Goal: Contribute content: Contribute content

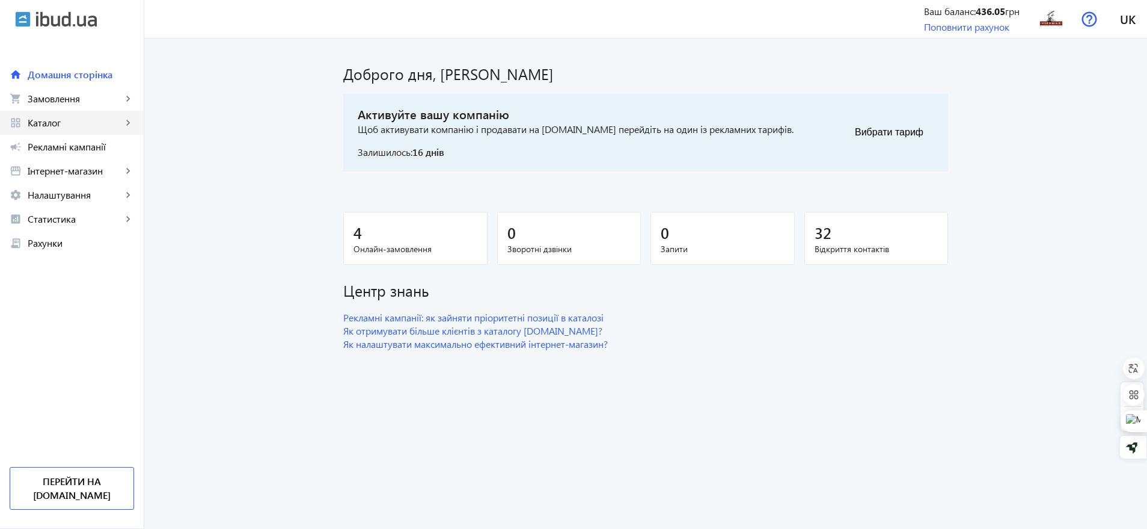
click at [122, 124] on mat-icon "keyboard_arrow_right" at bounding box center [128, 123] width 12 height 12
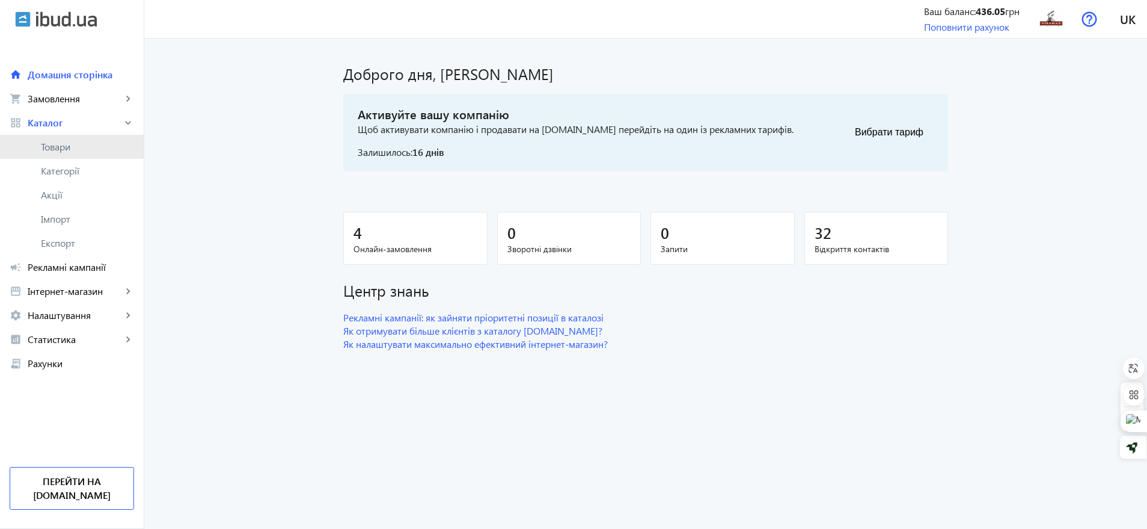
click at [79, 147] on span "Товари" at bounding box center [87, 147] width 93 height 12
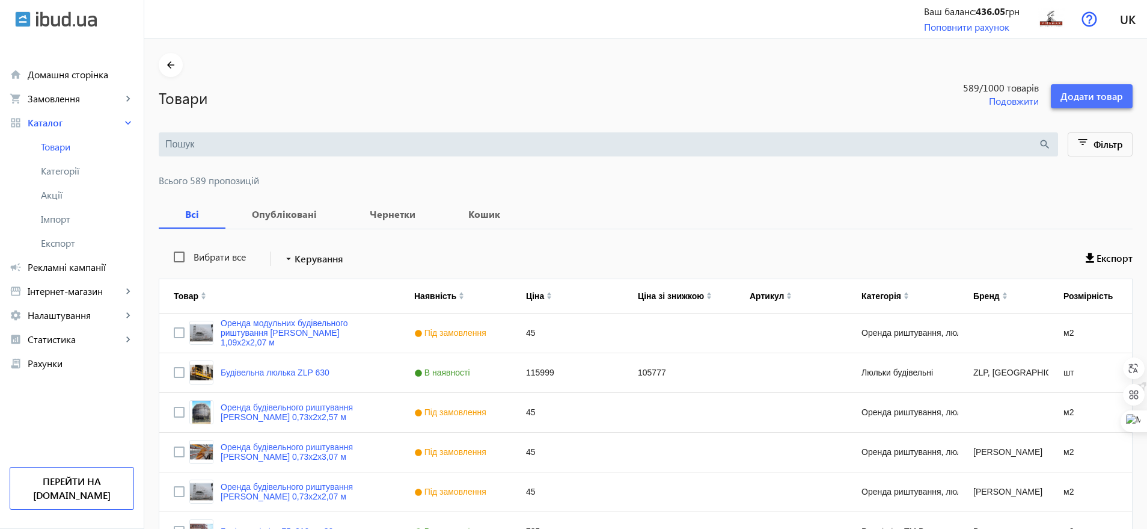
click at [1112, 97] on span "Додати товар" at bounding box center [1092, 96] width 63 height 13
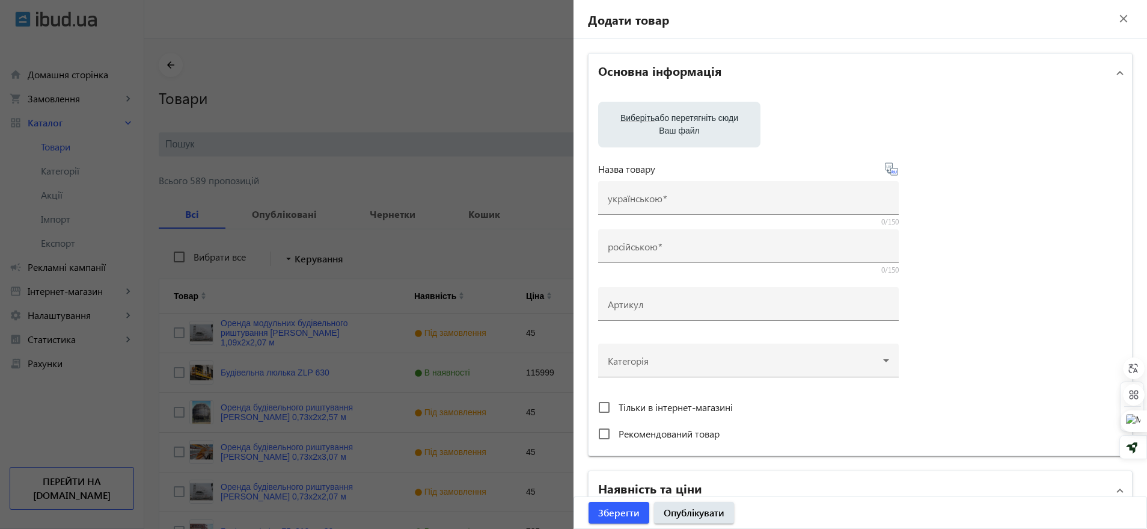
click at [672, 129] on label "Виберіть або перетягніть сюди Ваш файл" at bounding box center [679, 125] width 143 height 34
click at [672, 129] on input "Виберіть або перетягніть сюди Ваш файл" at bounding box center [679, 125] width 143 height 14
type input "C:\fakepath\Screenshot_5.jpg"
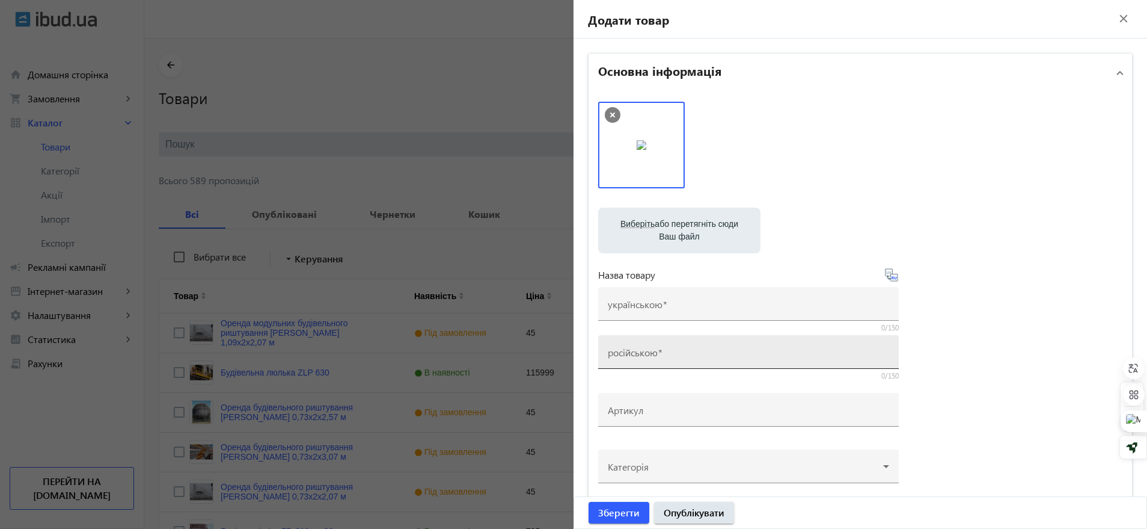
click at [658, 349] on span at bounding box center [660, 352] width 5 height 13
click at [657, 349] on input "російською" at bounding box center [748, 355] width 281 height 13
paste input "Гидравлический молот (диаметр долота 135 мм)"
type input "Гидравлический молот (диаметр долота 135 мм)"
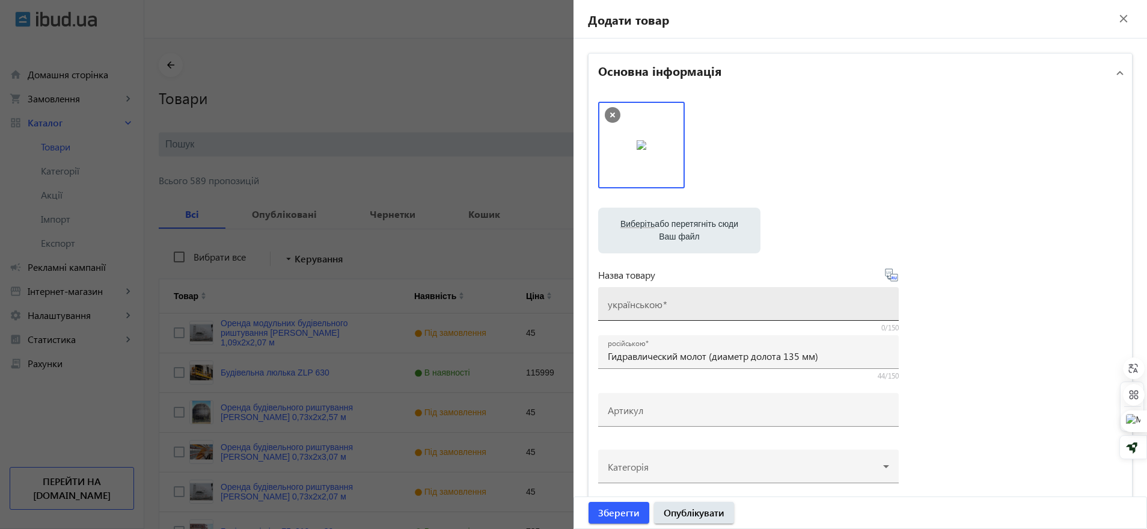
click at [629, 306] on mat-label "українською" at bounding box center [635, 304] width 55 height 13
click at [629, 306] on input "українською" at bounding box center [748, 307] width 281 height 13
paste input "Гідравлічний молот (діаметр долота 135 мм)"
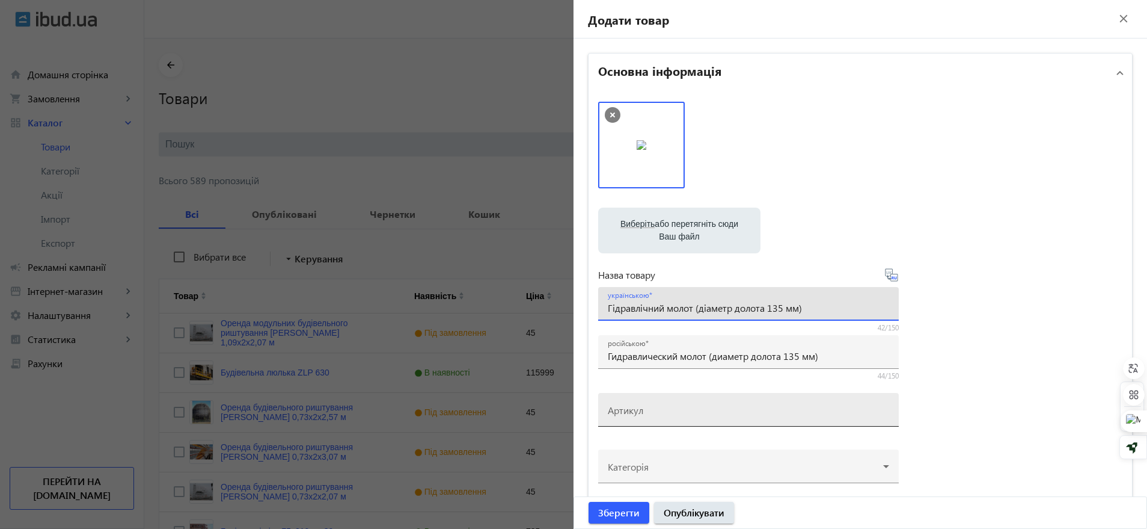
type input "Гідравлічний молот (діаметр долота 135 мм)"
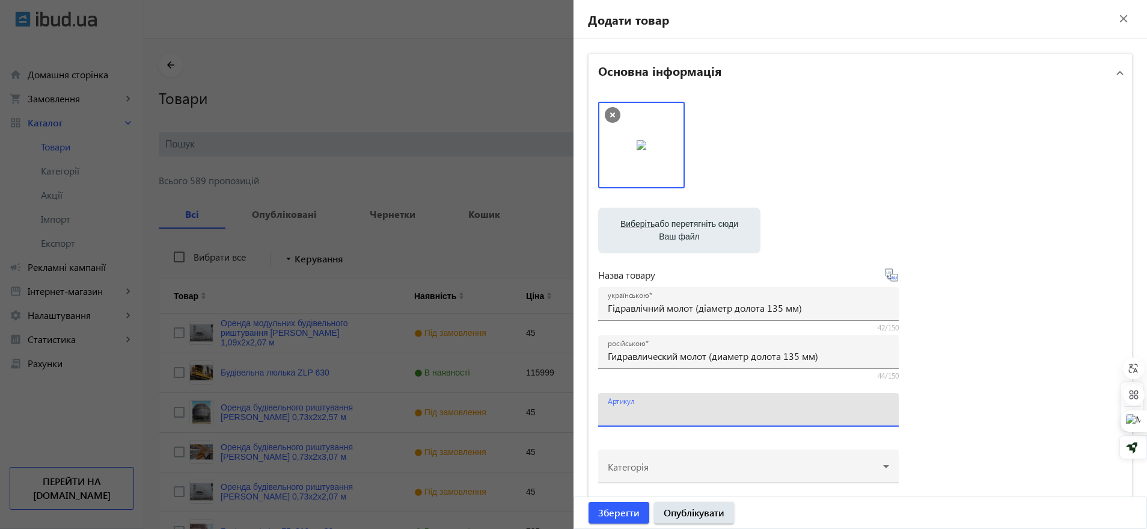
click at [642, 409] on input "Артикул" at bounding box center [748, 413] width 281 height 13
type input "1"
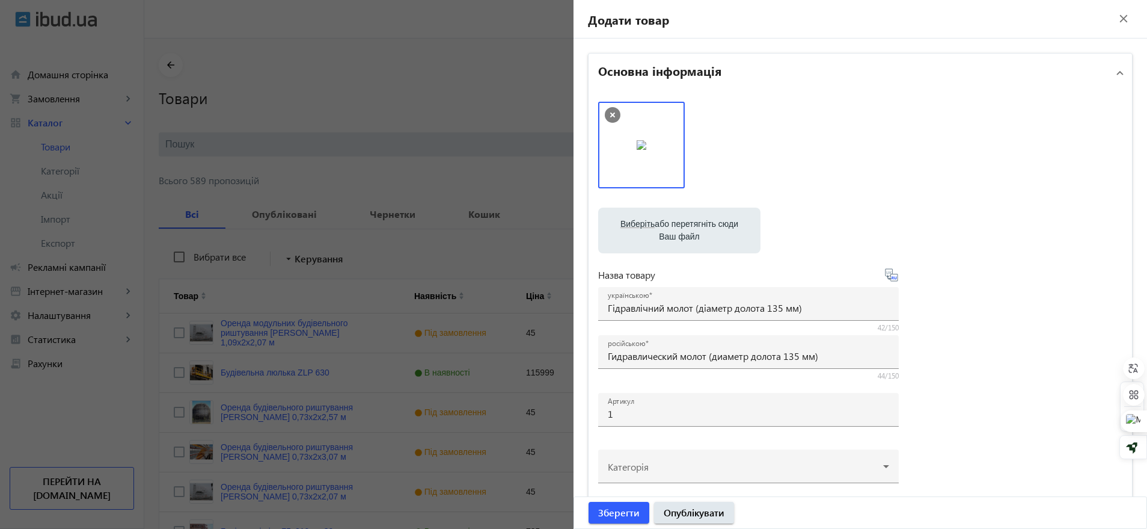
click at [949, 342] on div "Виберіть або перетягніть сюди Ваш файл Screenshot_5.jpg Screenshot_5.jpg 24 KB …" at bounding box center [860, 327] width 524 height 450
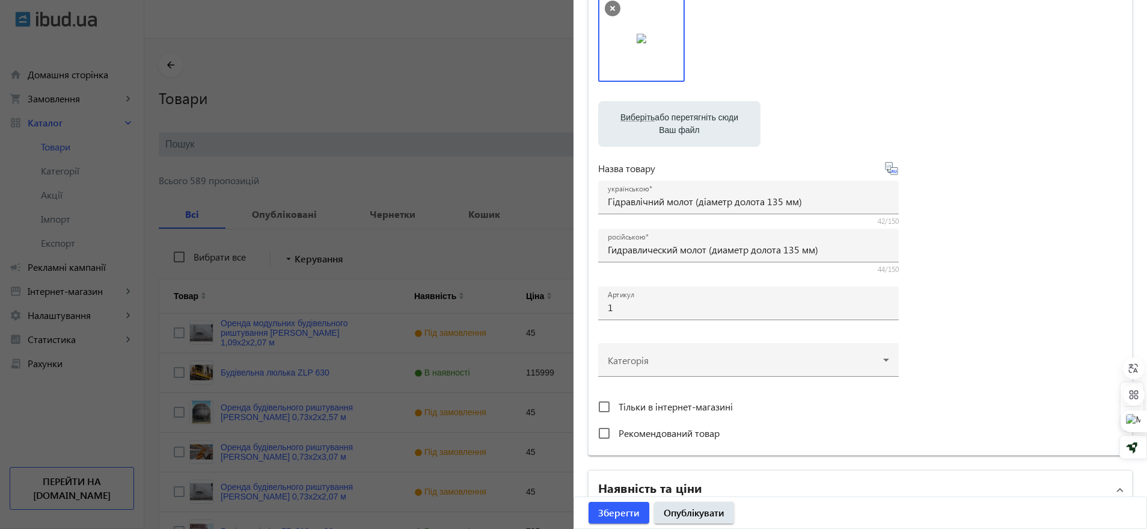
scroll to position [150, 0]
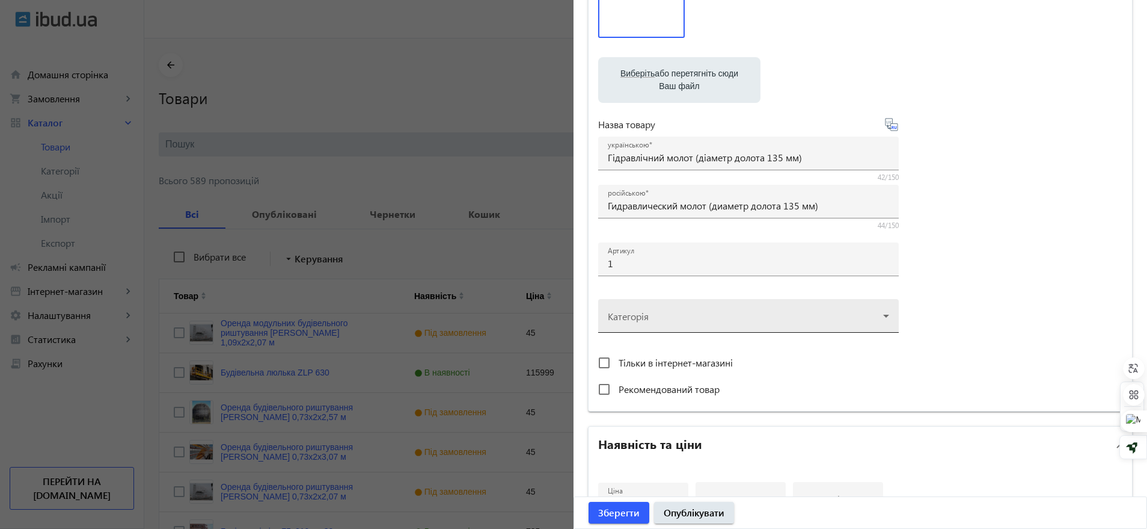
click at [880, 311] on div at bounding box center [748, 310] width 281 height 43
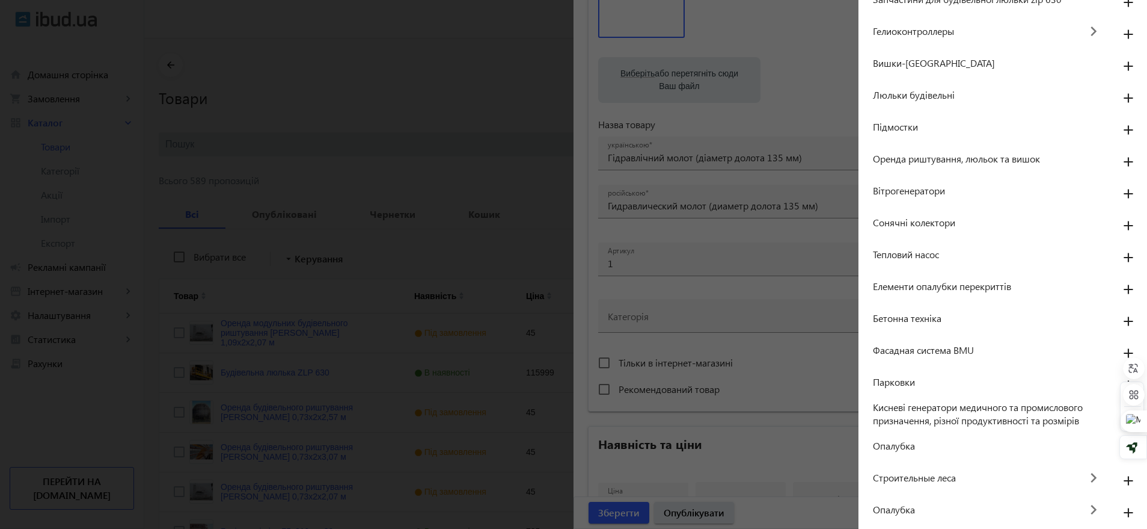
scroll to position [301, 0]
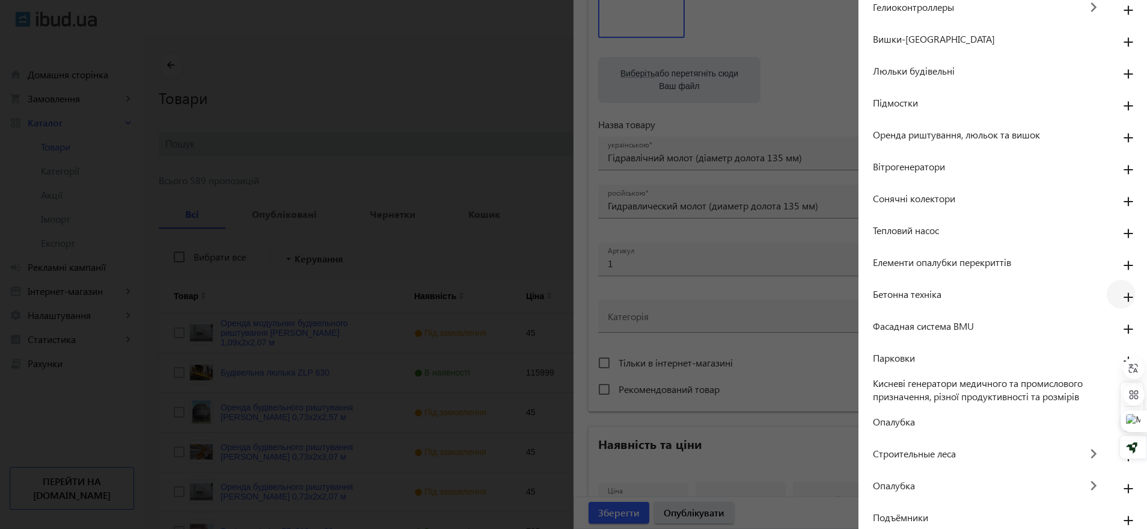
click at [1117, 298] on mat-icon "add" at bounding box center [1128, 298] width 29 height 22
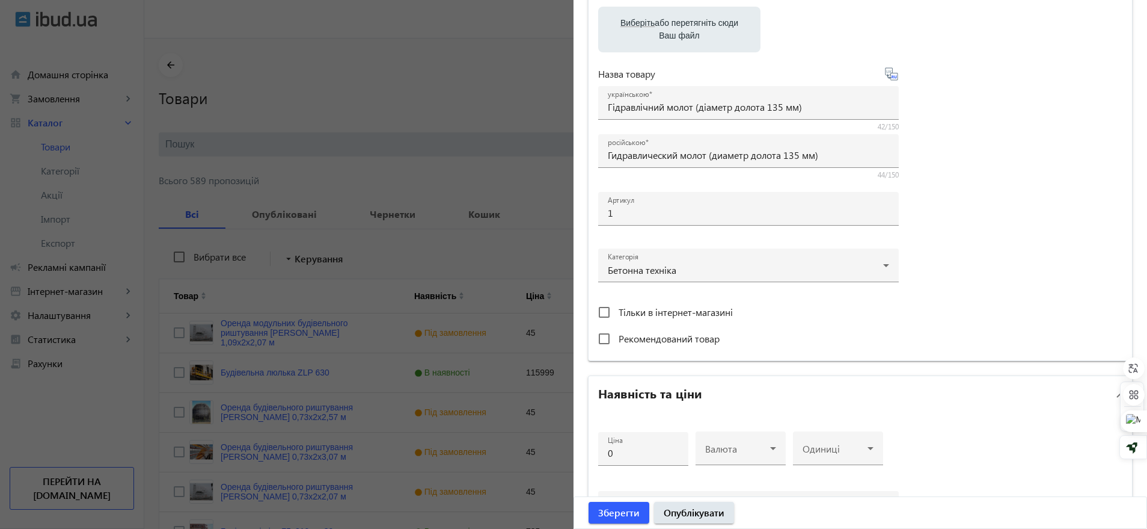
scroll to position [225, 0]
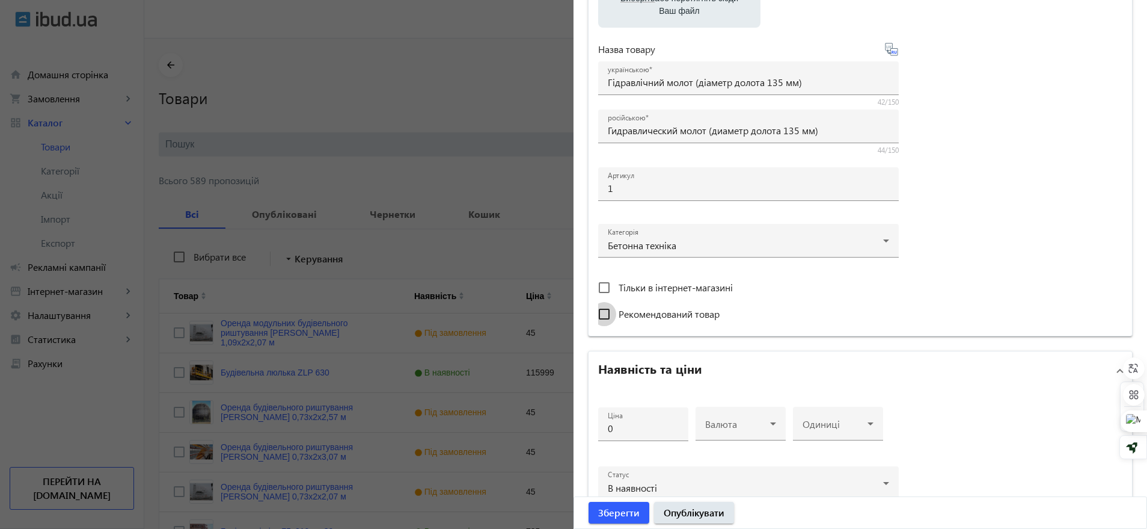
click at [606, 313] on input "Рекомендований товар" at bounding box center [604, 314] width 24 height 24
checkbox input "true"
click at [740, 423] on span at bounding box center [737, 428] width 65 height 10
drag, startPoint x: 724, startPoint y: 360, endPoint x: 638, endPoint y: 431, distance: 111.1
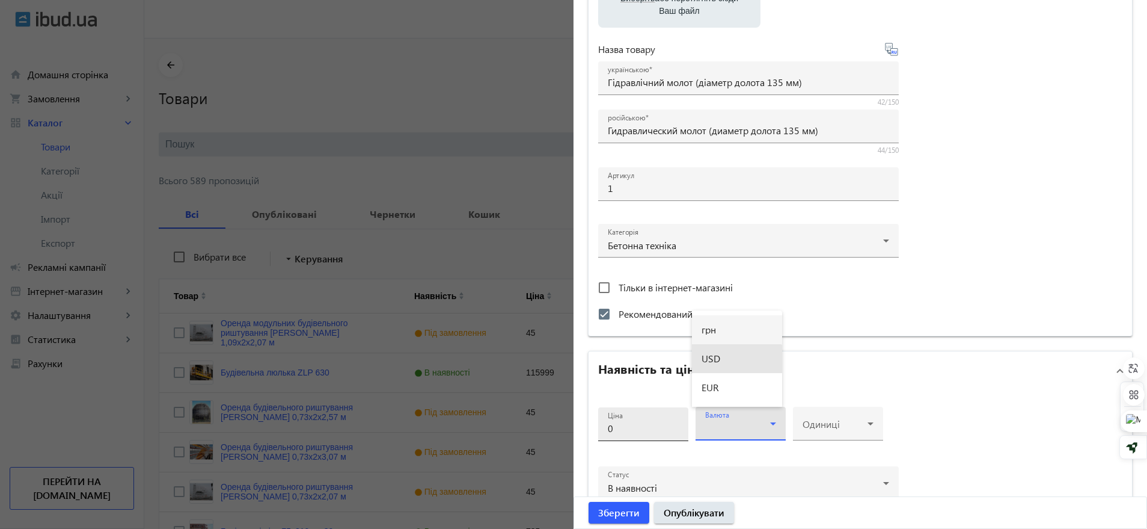
click at [722, 361] on mat-option "USD" at bounding box center [737, 358] width 90 height 29
click at [637, 431] on input "0" at bounding box center [643, 428] width 71 height 13
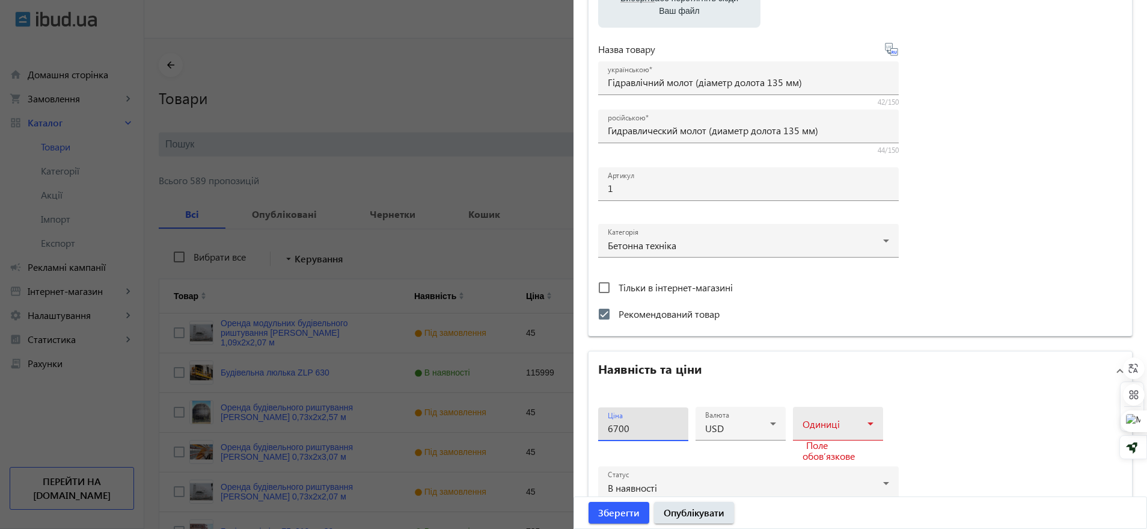
type input "6700"
click at [805, 426] on span at bounding box center [835, 428] width 65 height 10
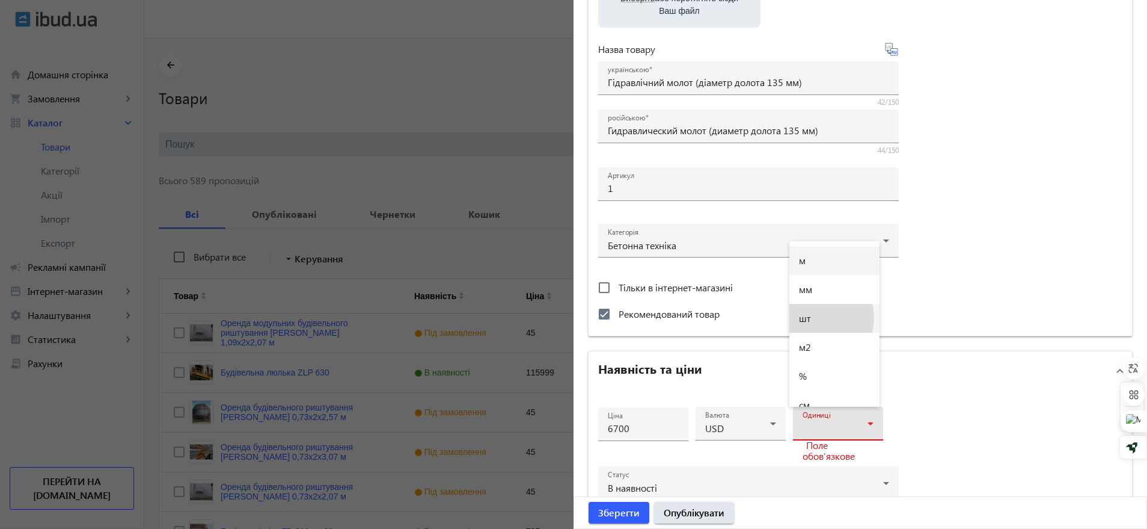
click at [817, 317] on mat-option "шт" at bounding box center [835, 318] width 90 height 29
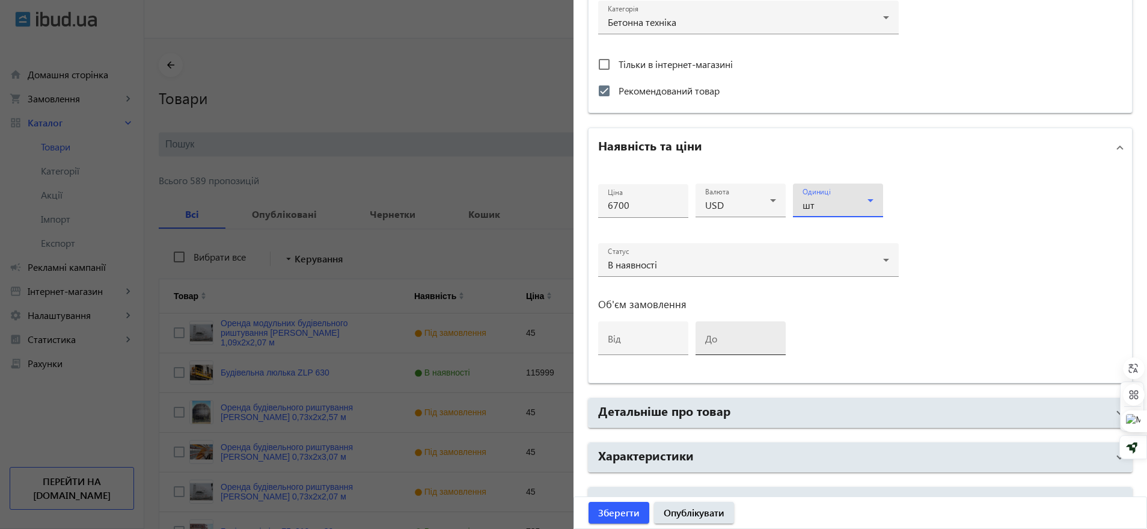
scroll to position [451, 0]
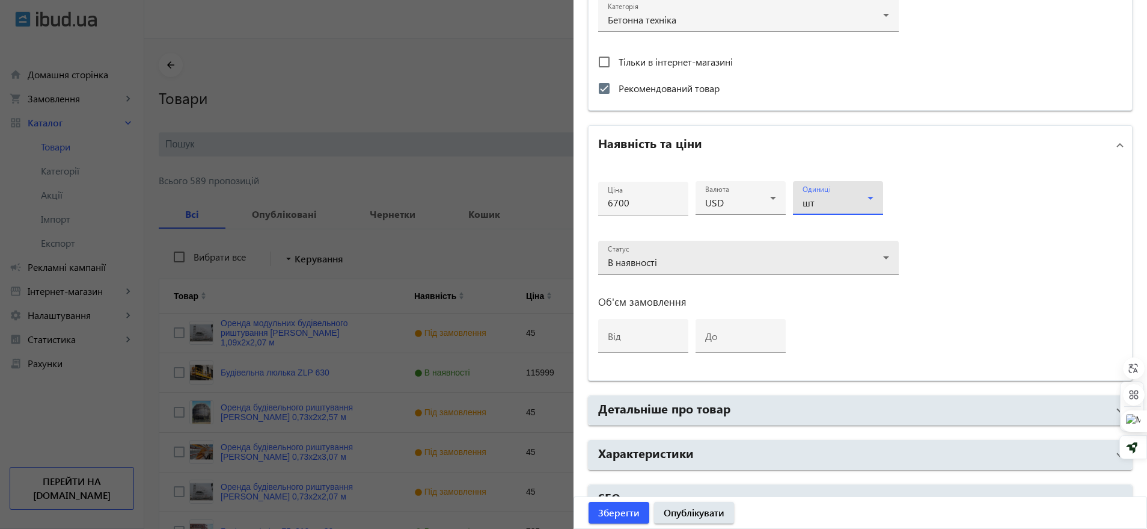
click at [629, 257] on span "В наявності" at bounding box center [632, 262] width 49 height 13
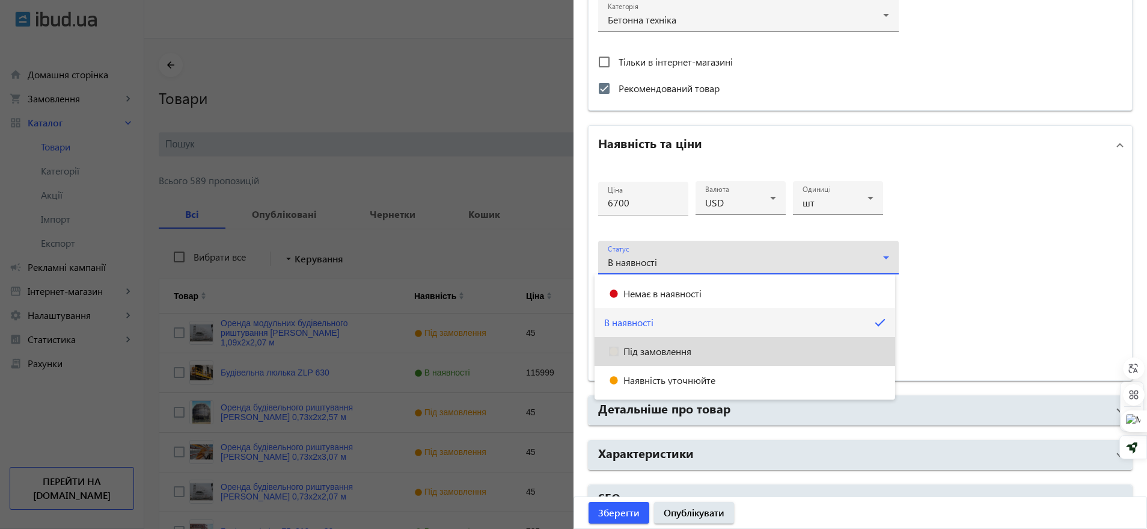
click at [640, 352] on span "Під замовлення" at bounding box center [658, 351] width 68 height 10
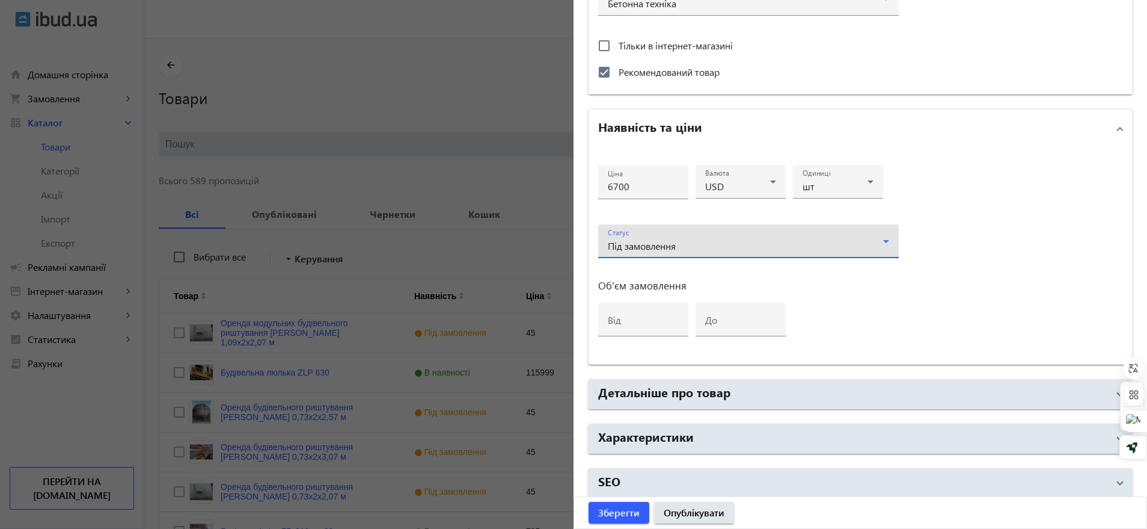
scroll to position [475, 0]
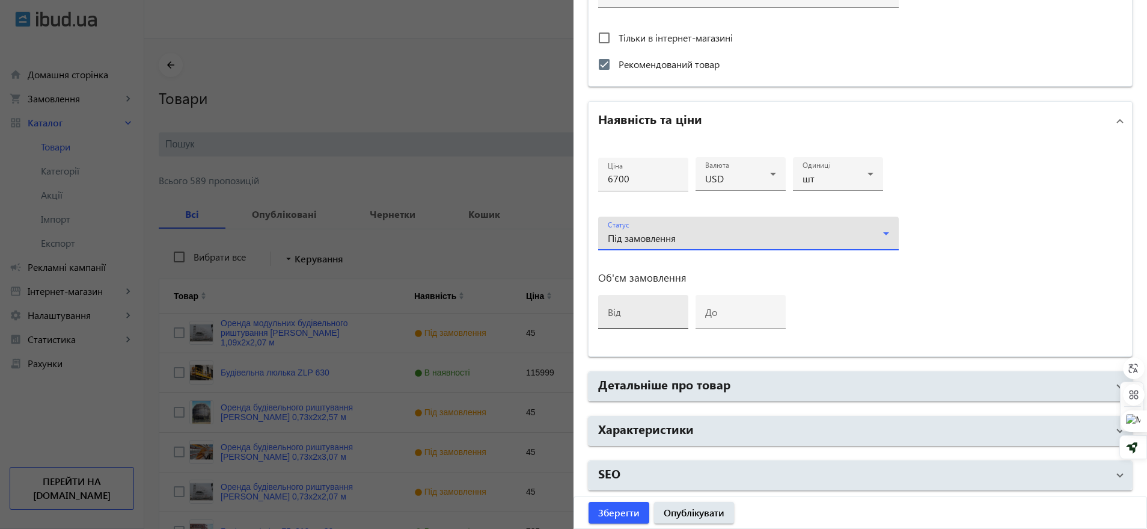
click at [627, 313] on input "від" at bounding box center [643, 315] width 71 height 13
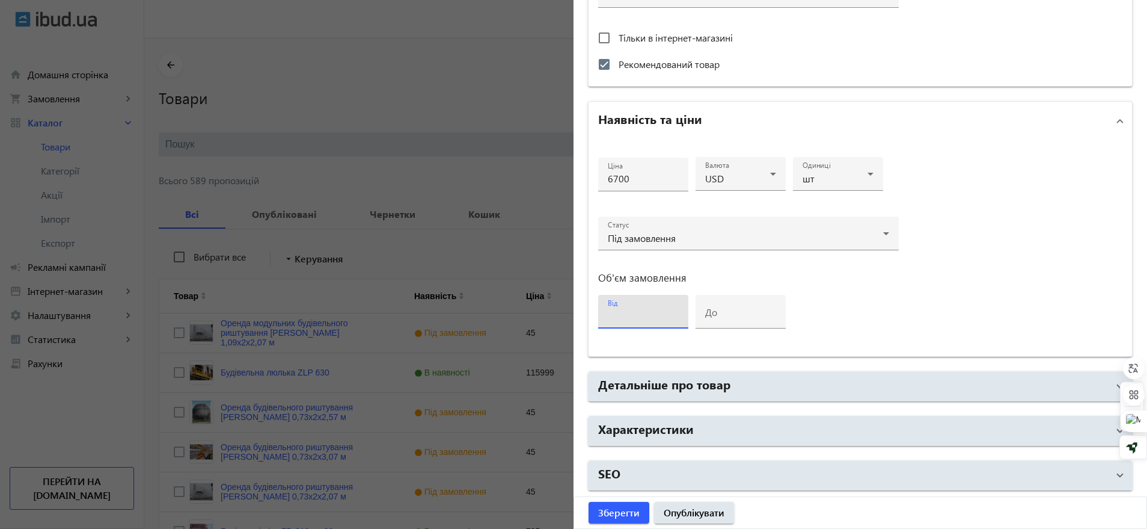
click at [675, 315] on div "від" at bounding box center [643, 312] width 90 height 34
click at [672, 307] on div "від" at bounding box center [643, 312] width 71 height 34
click at [637, 313] on input "від" at bounding box center [643, 315] width 71 height 13
type input "1"
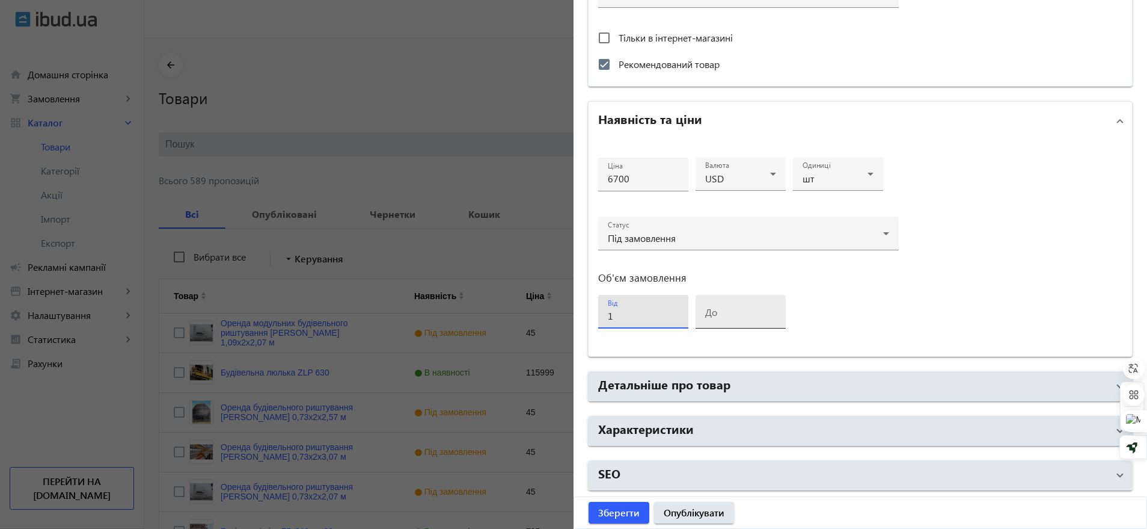
click at [722, 318] on input "до" at bounding box center [740, 315] width 71 height 13
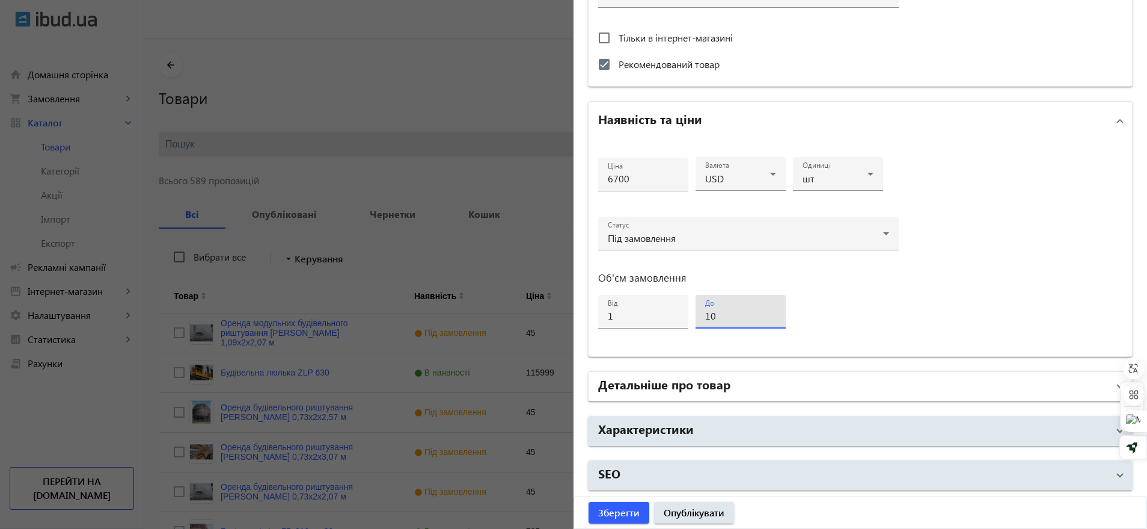
type input "10"
click at [731, 382] on mat-panel-title "Детальніше про товар" at bounding box center [853, 386] width 510 height 22
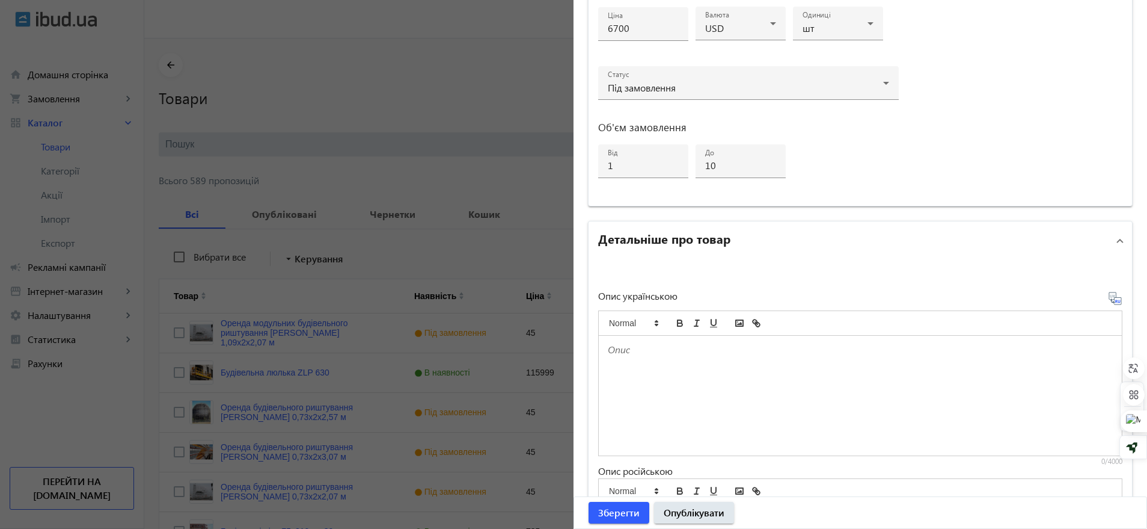
scroll to position [701, 0]
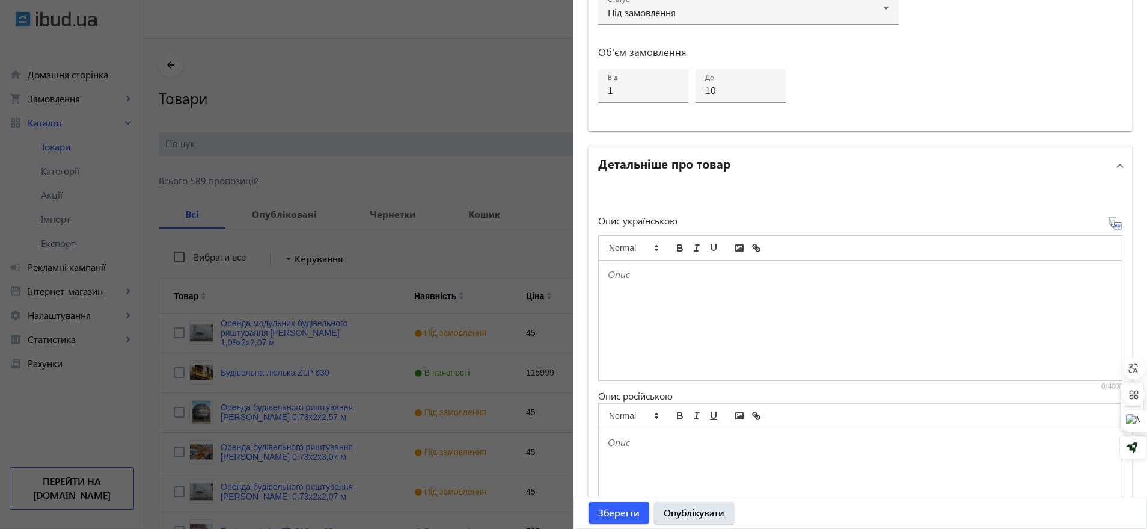
click at [692, 297] on div at bounding box center [860, 320] width 523 height 120
click at [641, 443] on p at bounding box center [860, 442] width 505 height 14
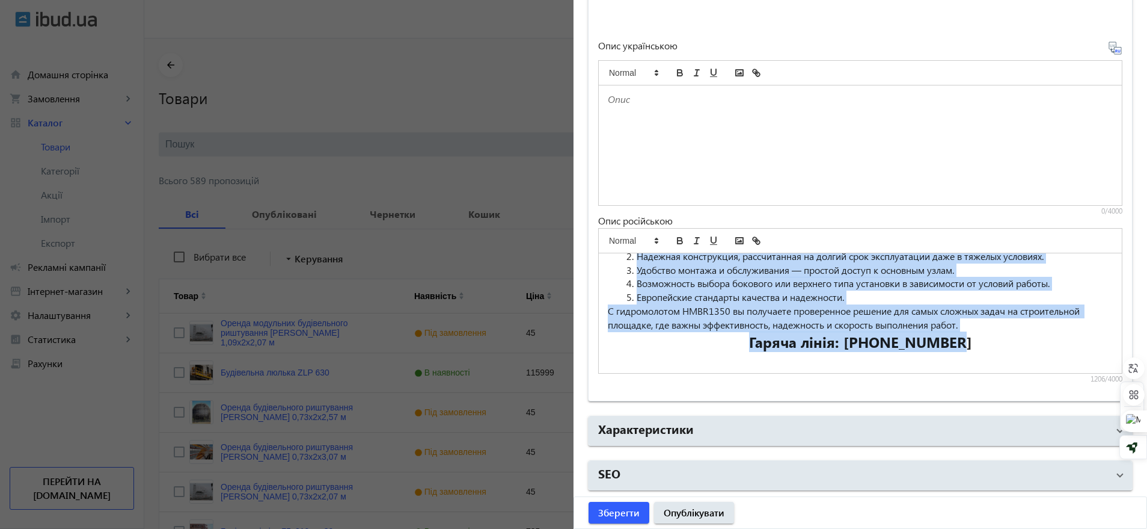
scroll to position [0, 0]
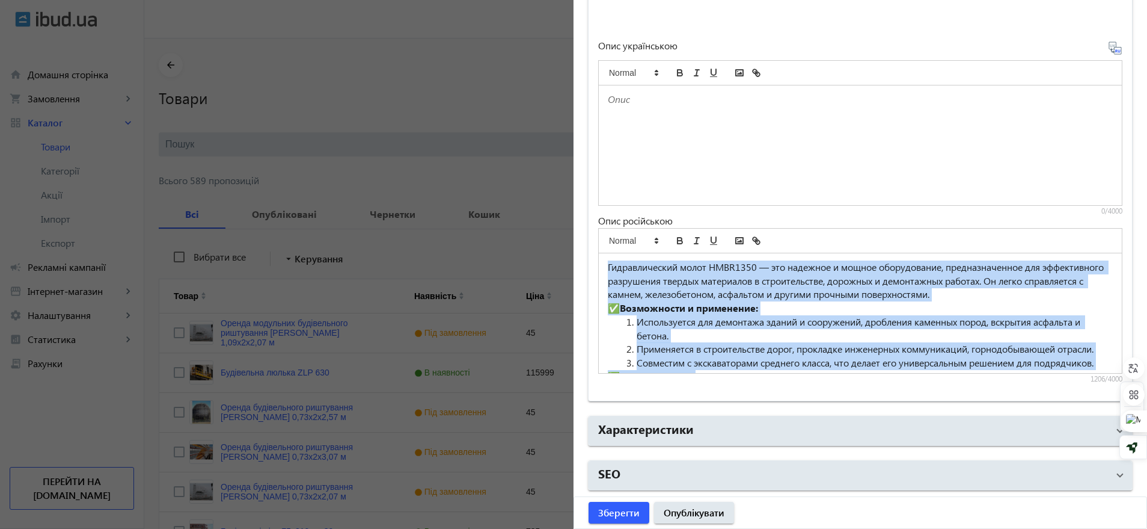
drag, startPoint x: 970, startPoint y: 353, endPoint x: 539, endPoint y: 208, distance: 454.8
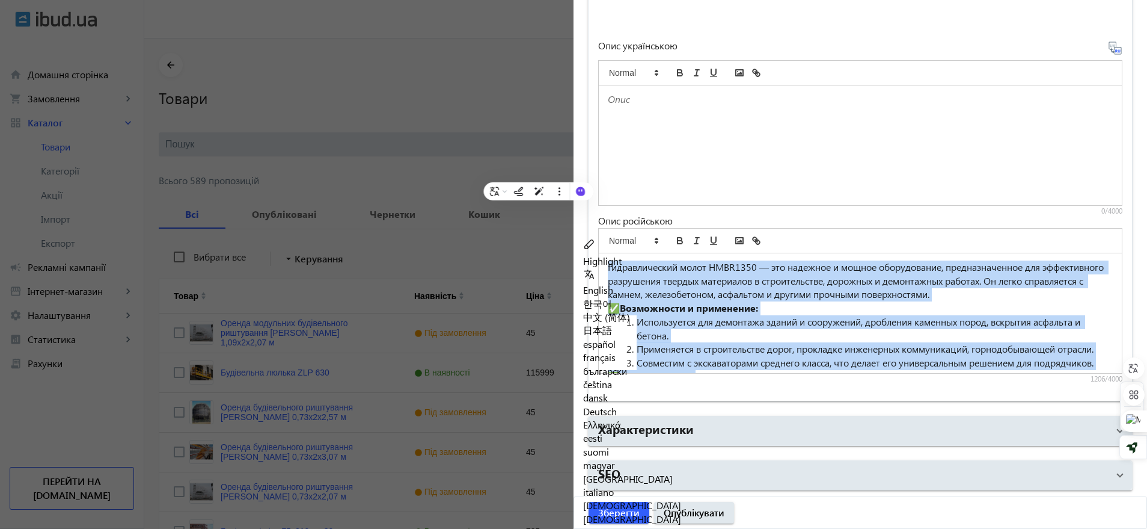
copy div "Loremipsumdolo sitam CONS2495 — adi elitsedd e tempor incididuntut, laboreetdol…"
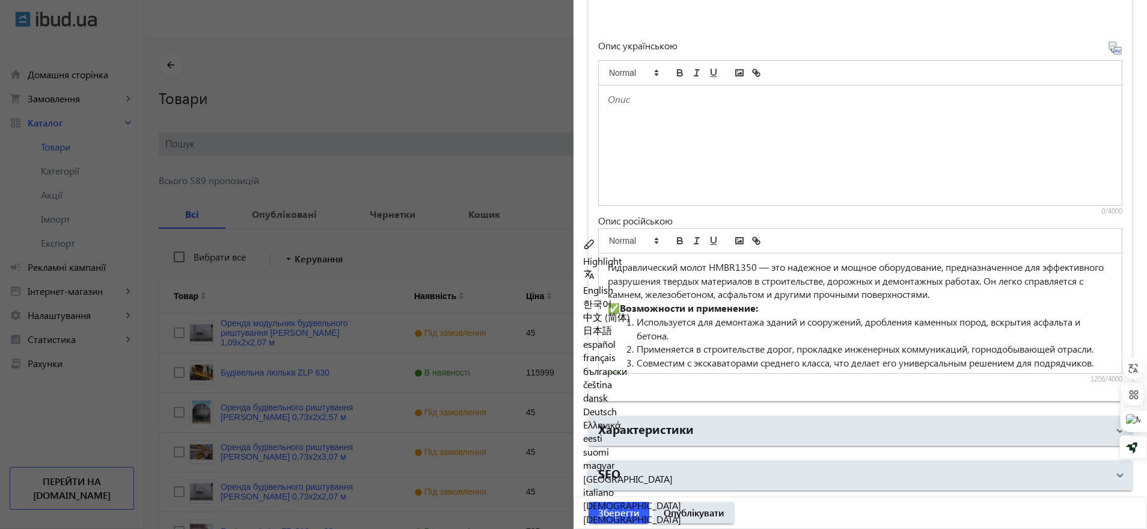
click at [695, 119] on div at bounding box center [860, 145] width 523 height 120
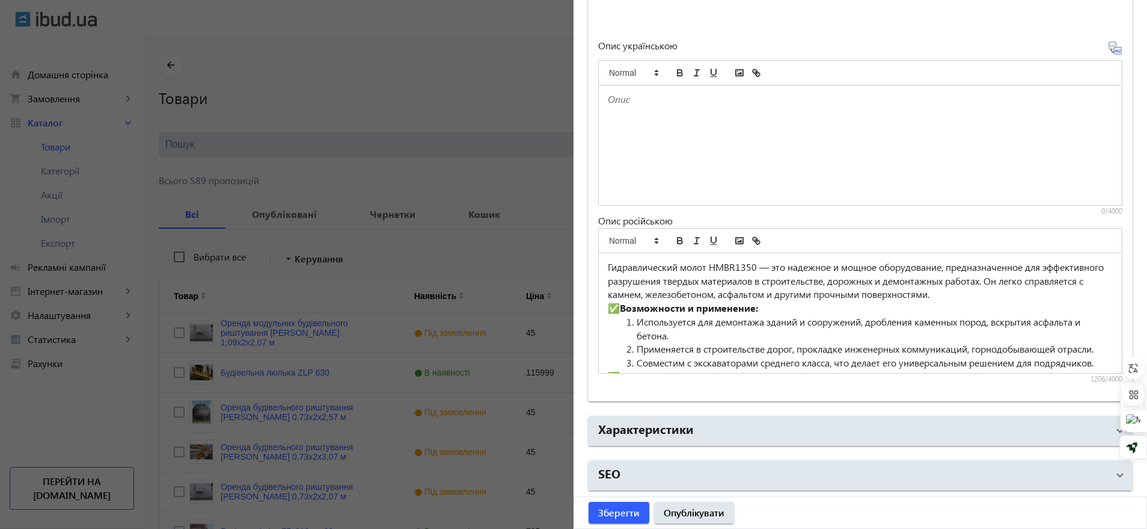
paste div
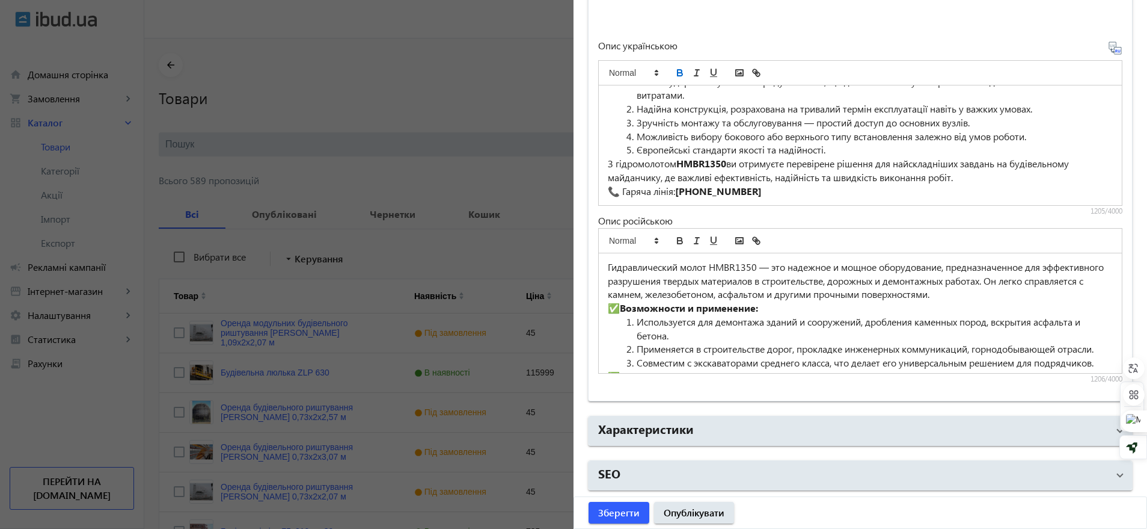
click at [620, 198] on p "📞 Гаряча лінія: [PHONE_NUMBER]" at bounding box center [860, 192] width 505 height 14
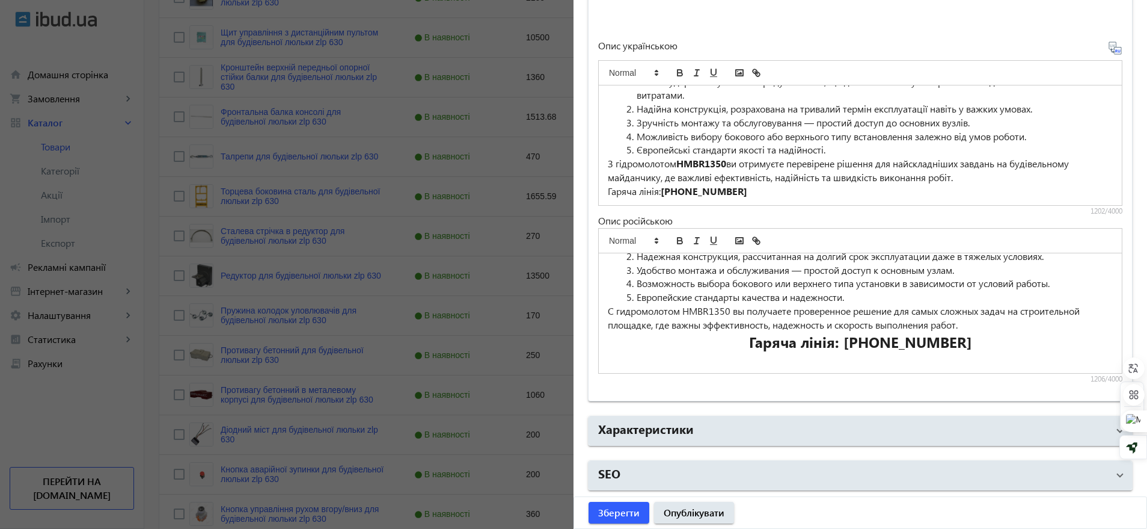
scroll to position [1052, 0]
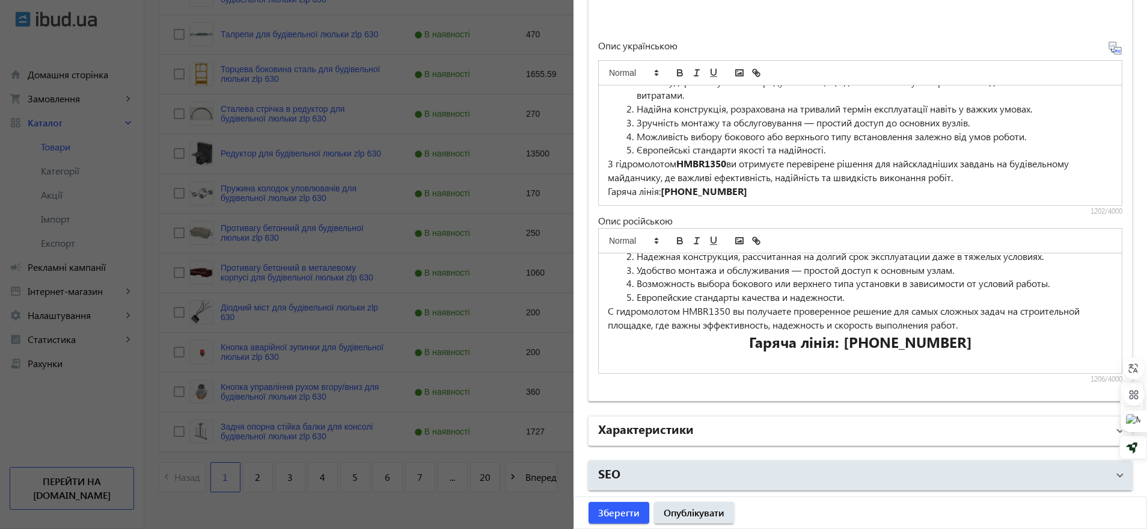
click at [675, 423] on h2 "Характеристики" at bounding box center [646, 428] width 96 height 17
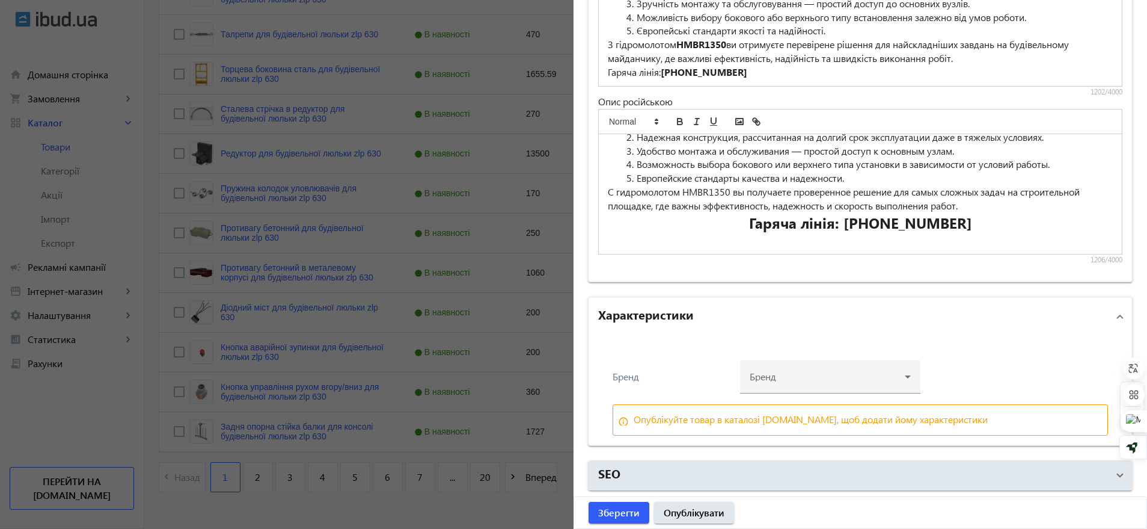
scroll to position [1083, 0]
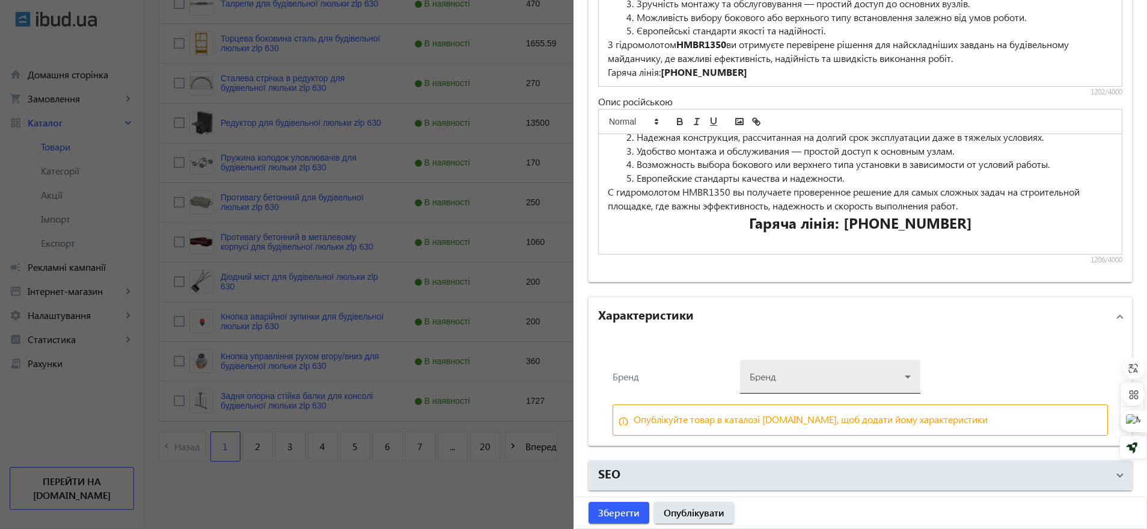
click at [798, 367] on div at bounding box center [830, 371] width 161 height 43
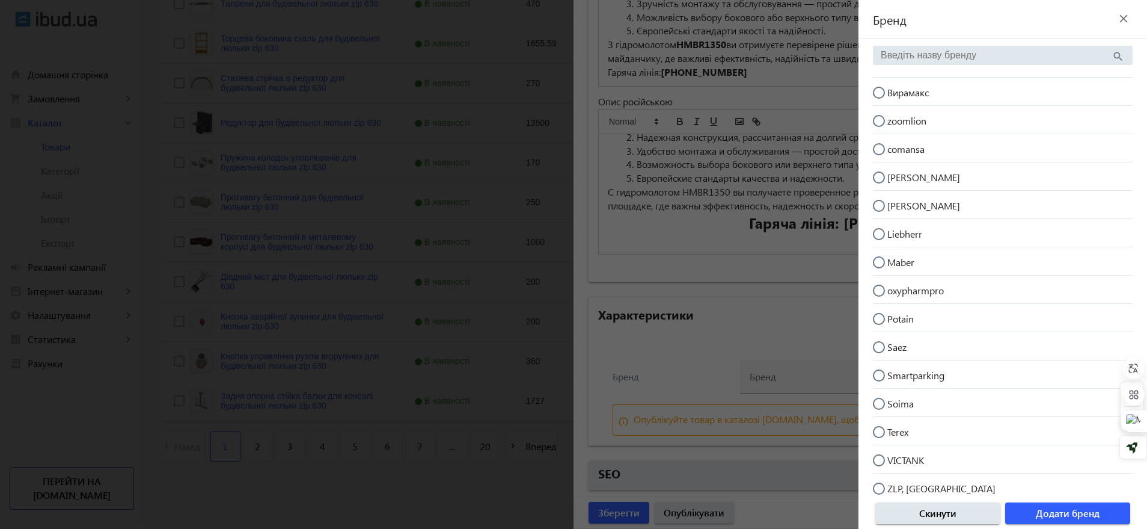
click at [912, 91] on span "Вирамакс" at bounding box center [908, 92] width 41 height 13
click at [897, 91] on input "Вирамакс" at bounding box center [885, 99] width 24 height 24
radio input "true"
click at [1046, 514] on span "Додати бренд" at bounding box center [1068, 512] width 64 height 13
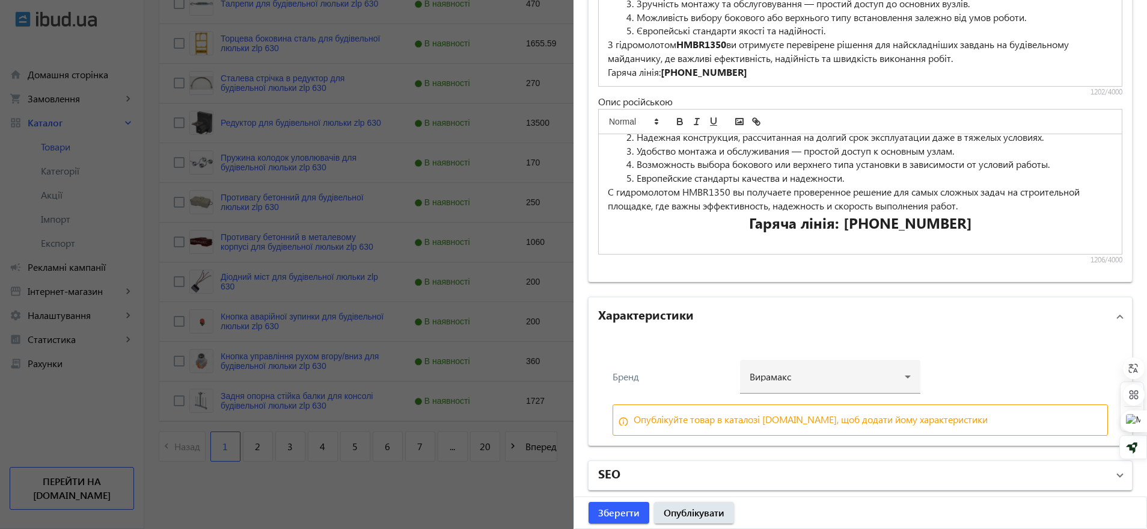
click at [646, 471] on mat-panel-title "SEO" at bounding box center [853, 475] width 510 height 22
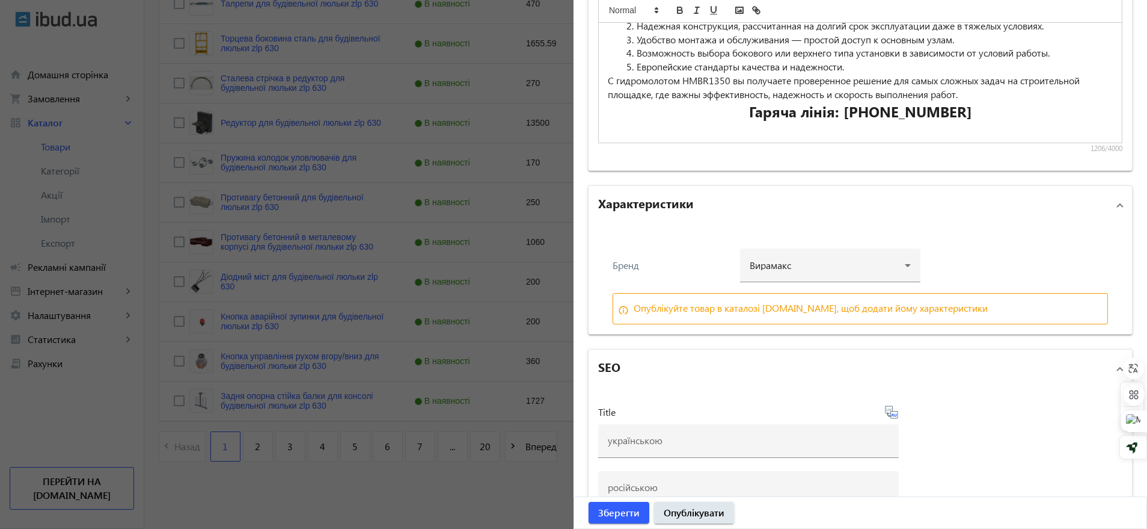
scroll to position [1370, 0]
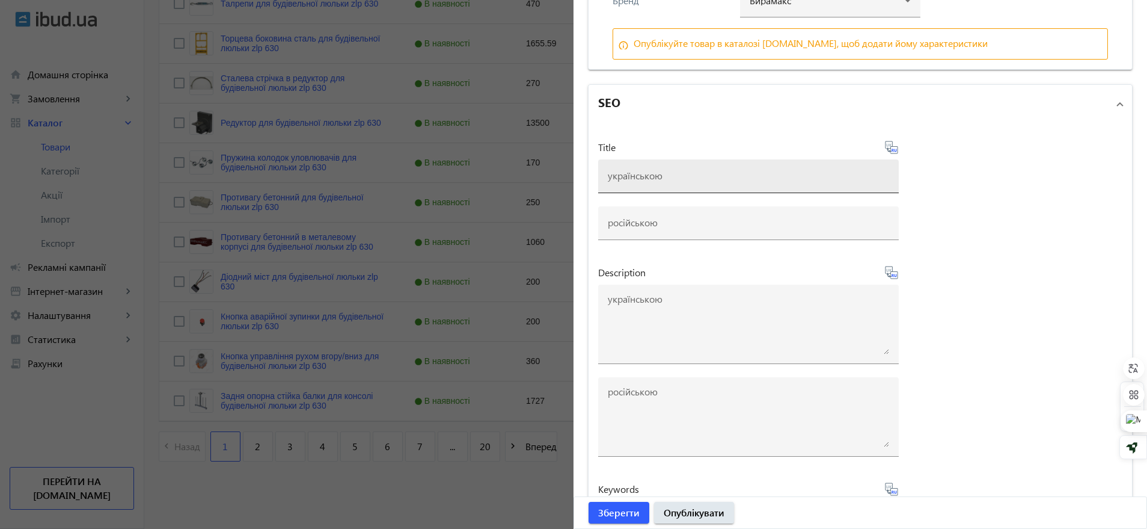
click at [642, 180] on input at bounding box center [748, 175] width 281 height 13
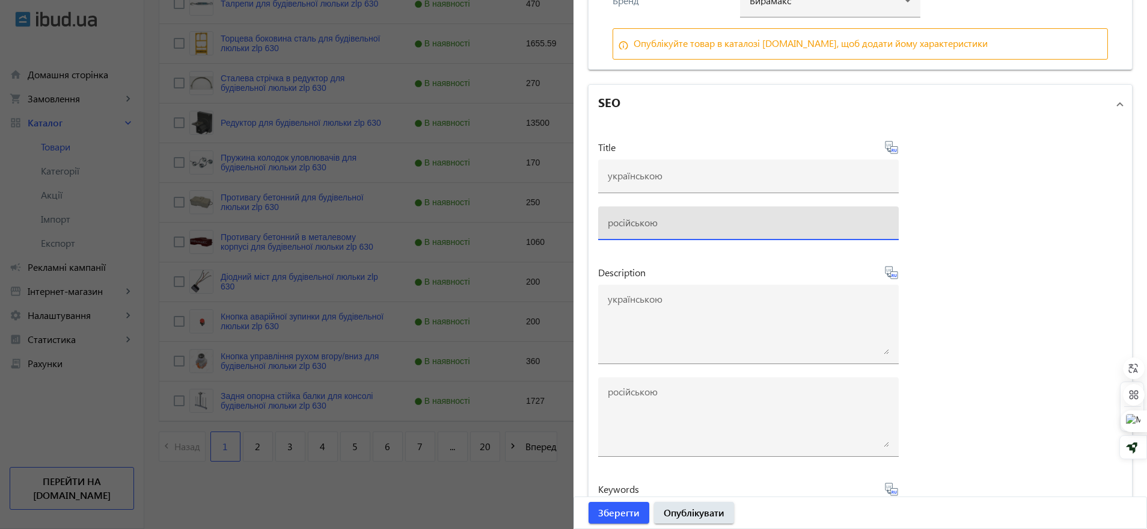
click at [633, 221] on input at bounding box center [748, 222] width 281 height 13
paste input "гидравлический молот× гидромолот для экскаватора× гидромолот бокового типа× гид…"
type input "гидравлический молот× гидромолот для экскаватора× гидромолот бокового типа× гид…"
click at [589, 501] on button "Зберегти" at bounding box center [619, 512] width 61 height 22
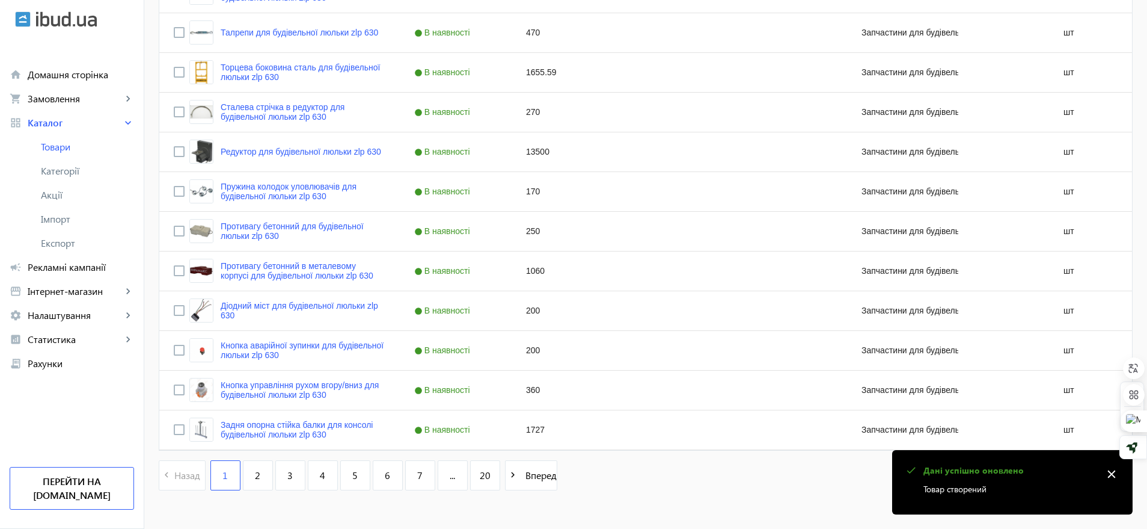
scroll to position [1083, 0]
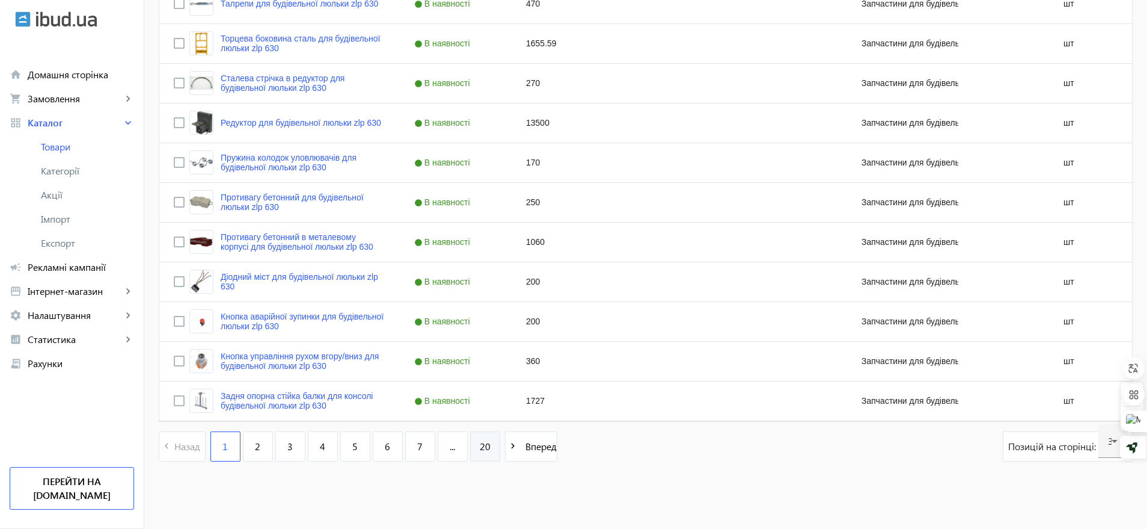
click at [484, 446] on link "20" at bounding box center [485, 446] width 30 height 30
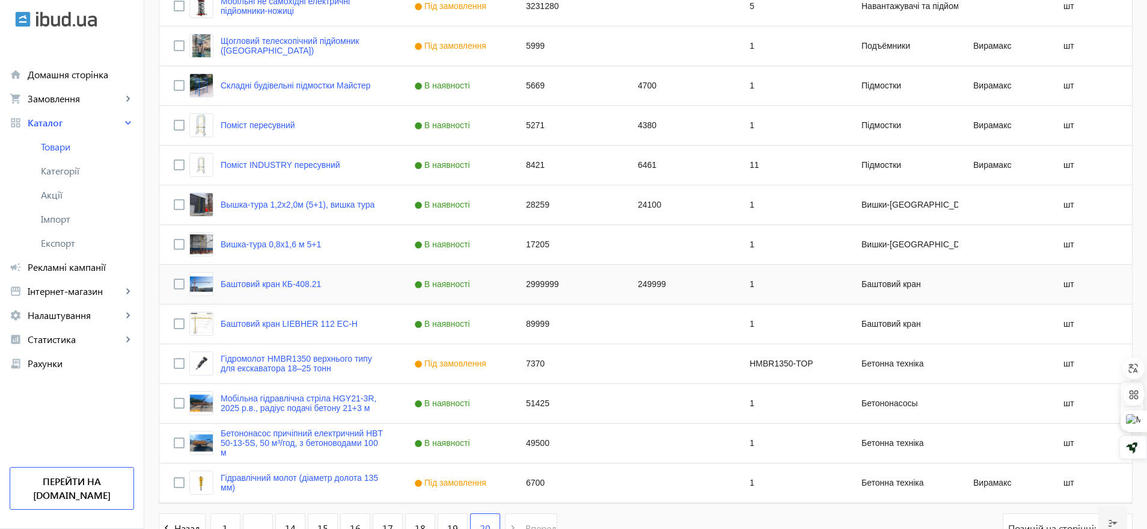
scroll to position [686, 0]
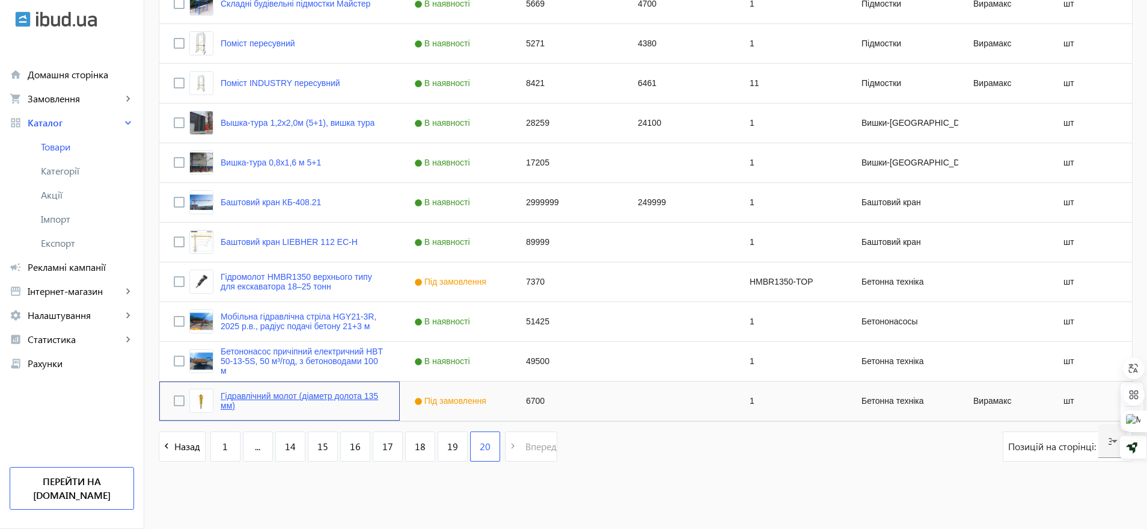
click at [319, 398] on link "Гідравлічний молот (діаметр долота 135 мм)" at bounding box center [303, 400] width 165 height 19
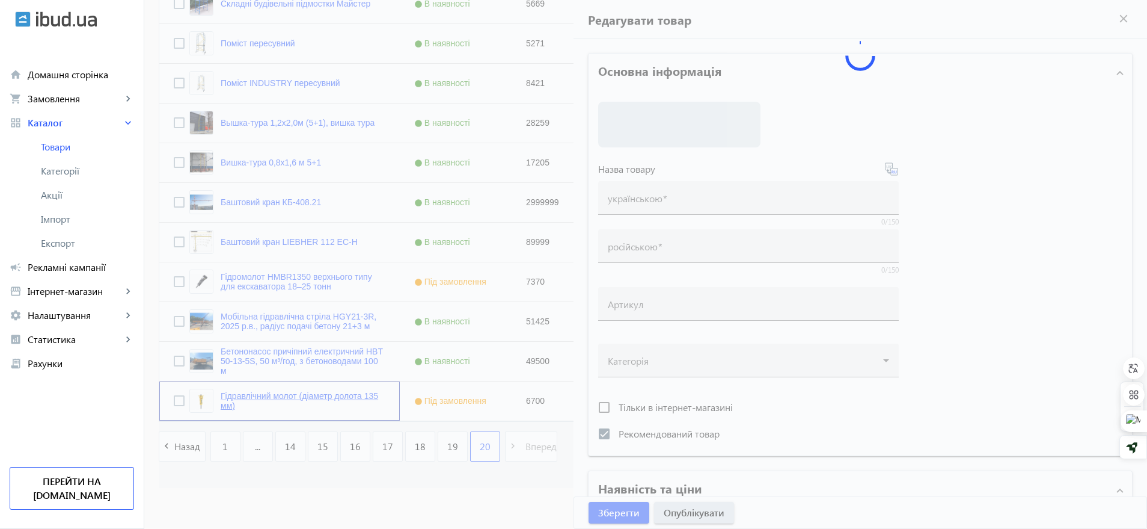
type input "Гідравлічний молот (діаметр долота 135 мм)"
type input "Гидравлический молот (диаметр долота 135 мм)"
type input "1"
checkbox input "true"
type input "6700"
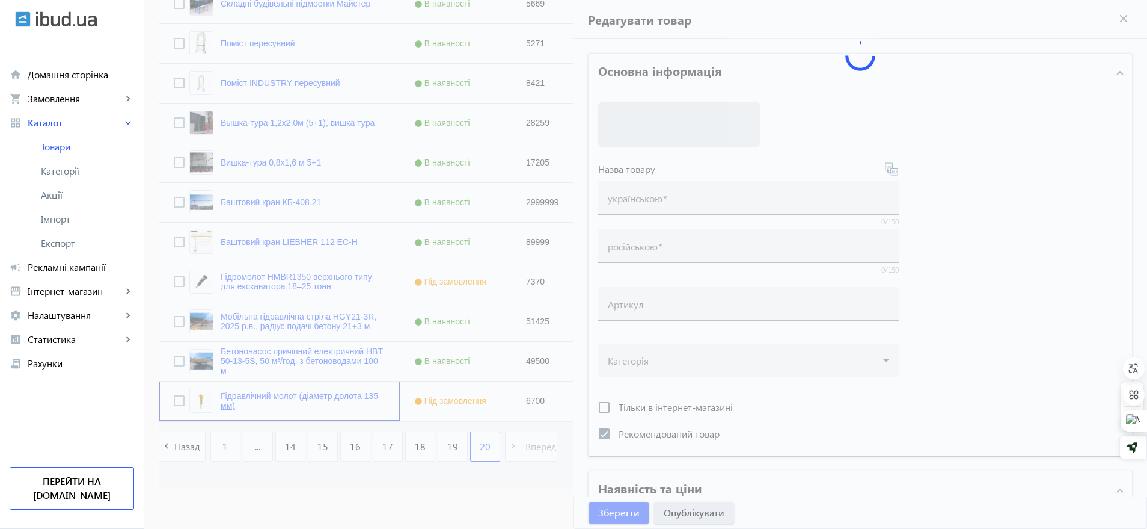
type input "1"
type input "10"
type input "гидравлический молот× гидромолот для экскаватора× гидромолот бокового типа× гид…"
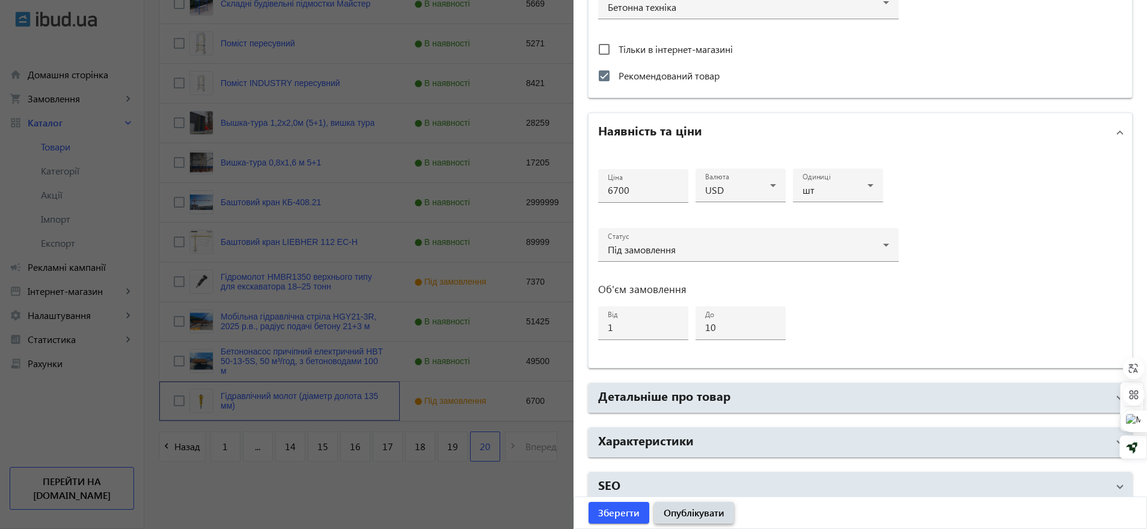
scroll to position [475, 0]
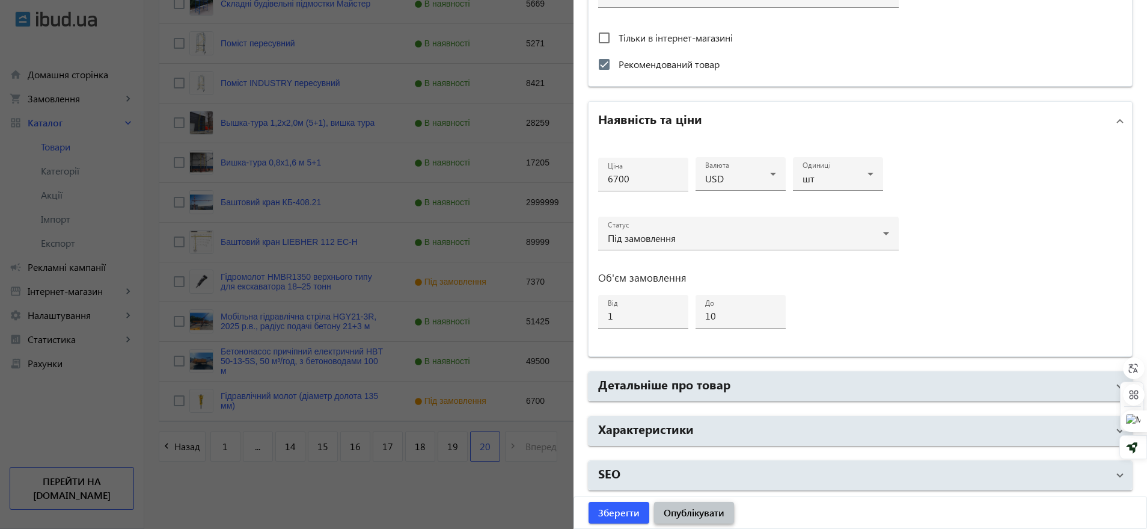
click at [711, 510] on span "Опублікувати" at bounding box center [694, 512] width 61 height 13
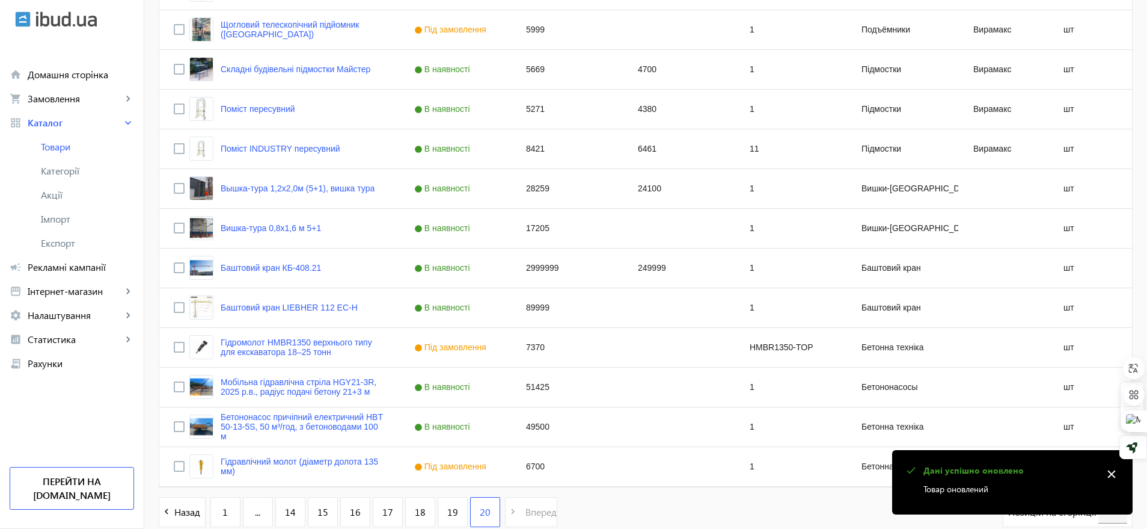
scroll to position [686, 0]
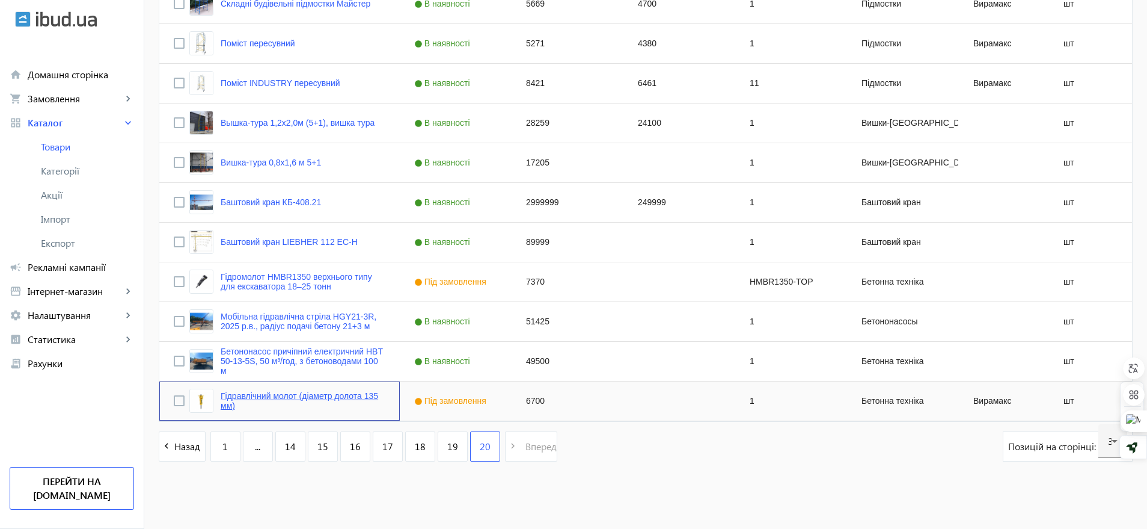
click at [283, 399] on link "Гідравлічний молот (діаметр долота 135 мм)" at bounding box center [303, 400] width 165 height 19
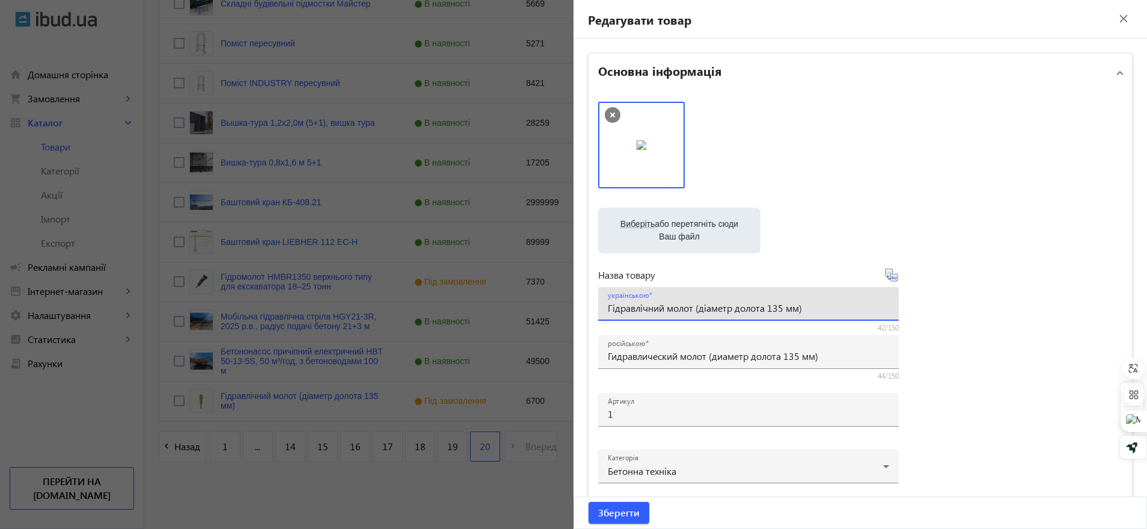
drag, startPoint x: 809, startPoint y: 307, endPoint x: 533, endPoint y: 325, distance: 276.0
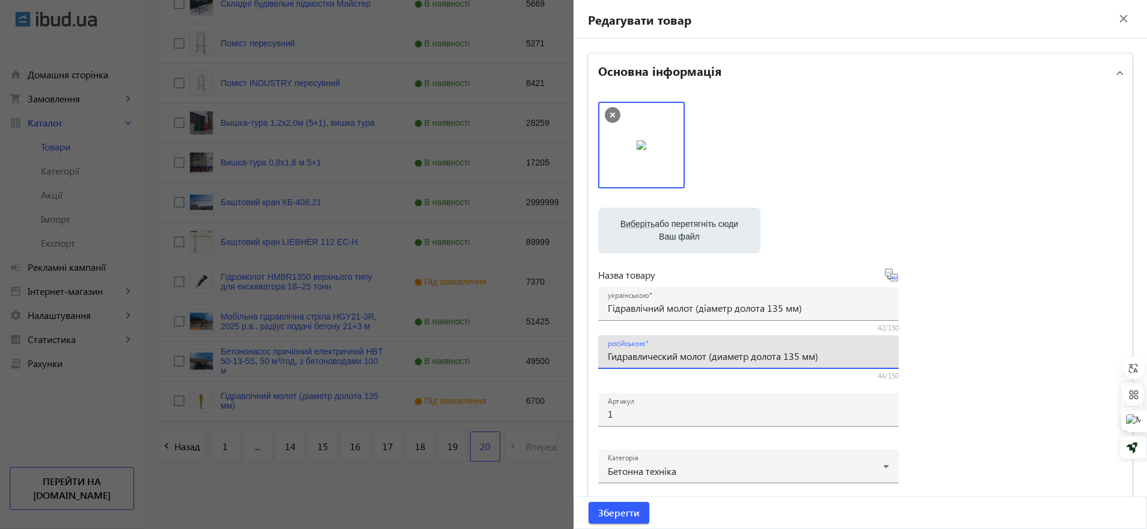
drag, startPoint x: 835, startPoint y: 357, endPoint x: 492, endPoint y: 387, distance: 344.1
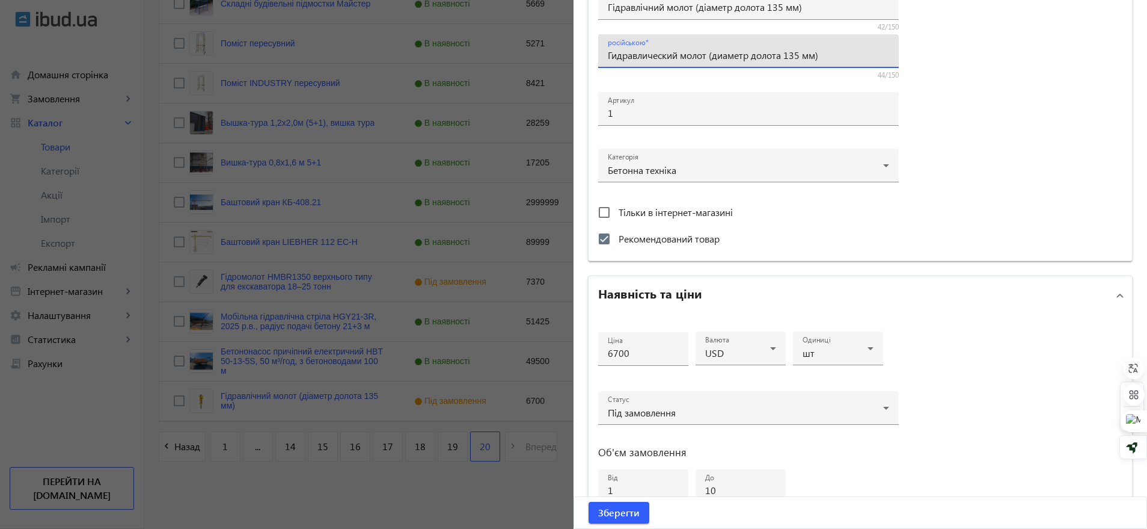
scroll to position [475, 0]
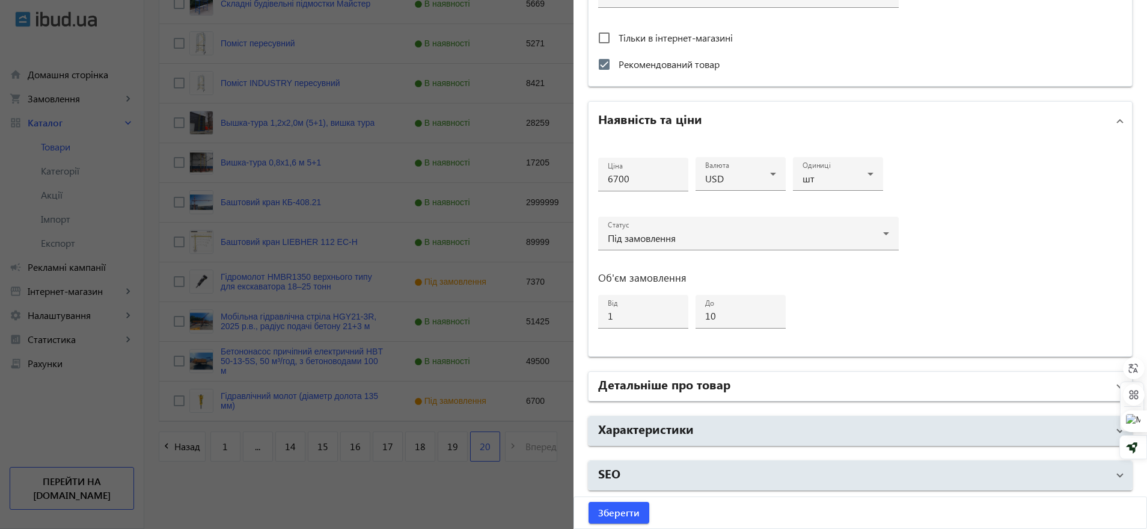
click at [681, 385] on h2 "Детальніше про товар" at bounding box center [664, 383] width 132 height 17
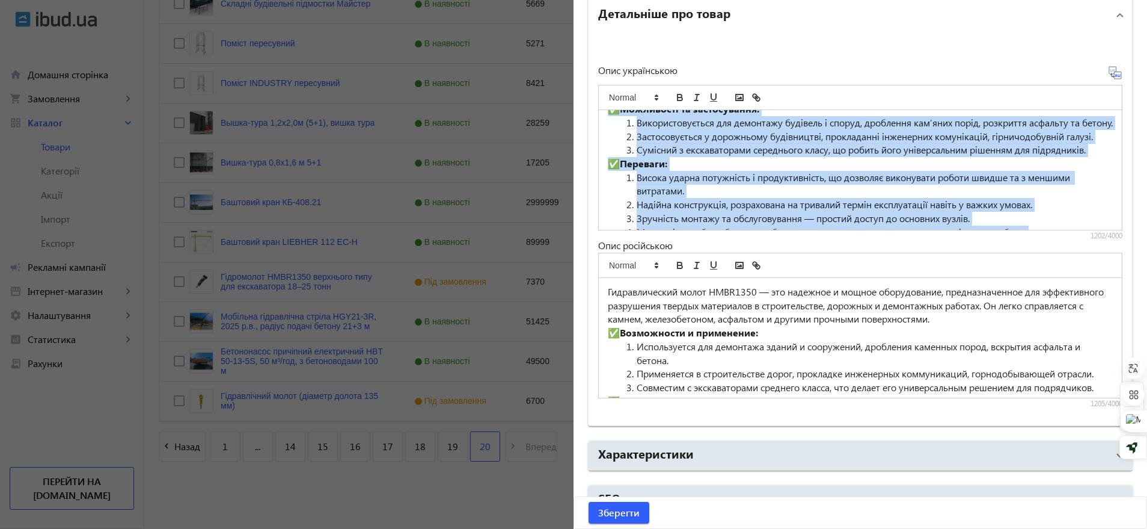
scroll to position [141, 0]
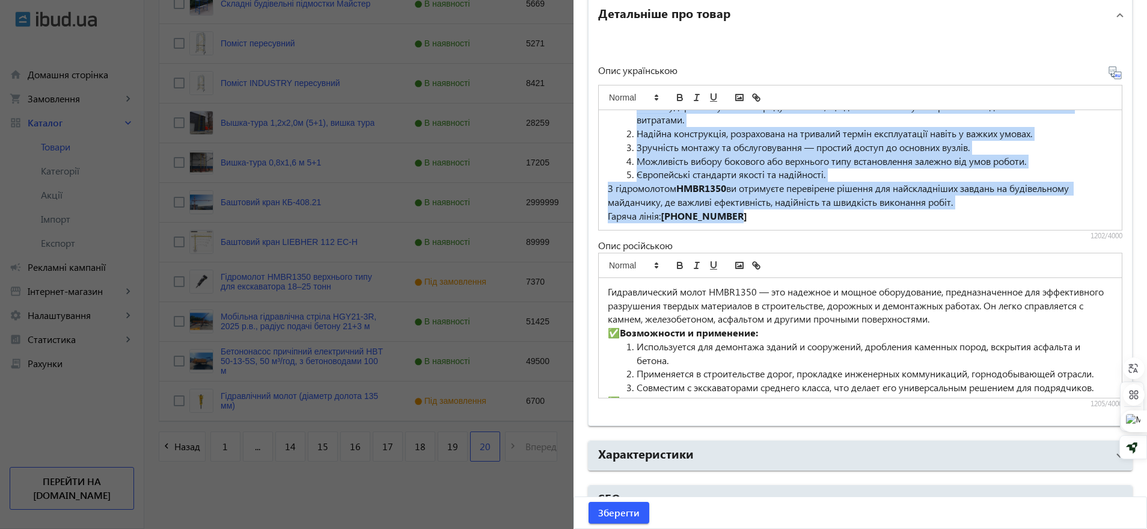
drag, startPoint x: 607, startPoint y: 124, endPoint x: 809, endPoint y: 230, distance: 227.8
click at [809, 230] on div "Гідравлічний молот HMBR1350 — це надійне та потужне обладнання, призначене для …" at bounding box center [860, 170] width 524 height 120
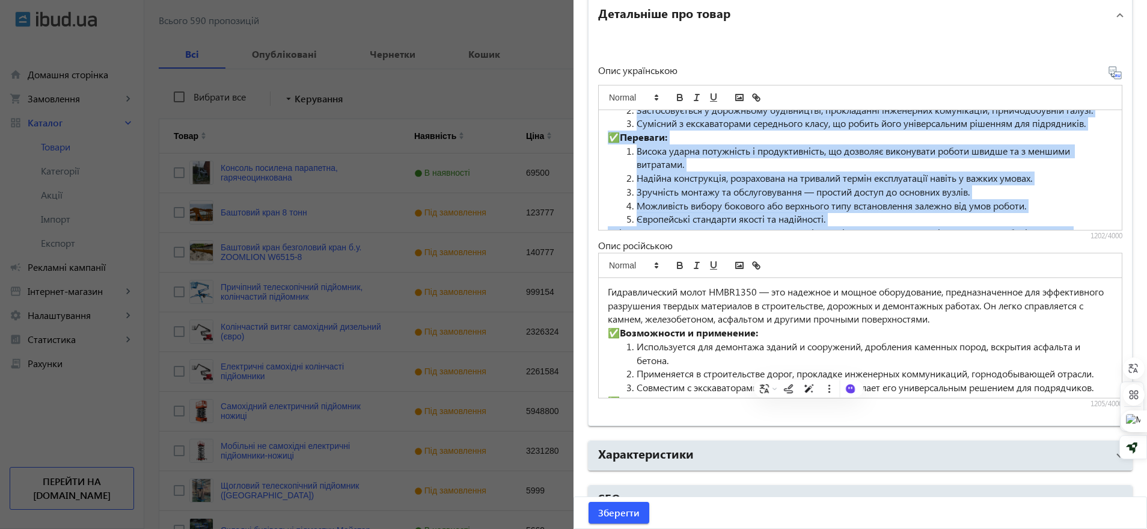
scroll to position [0, 0]
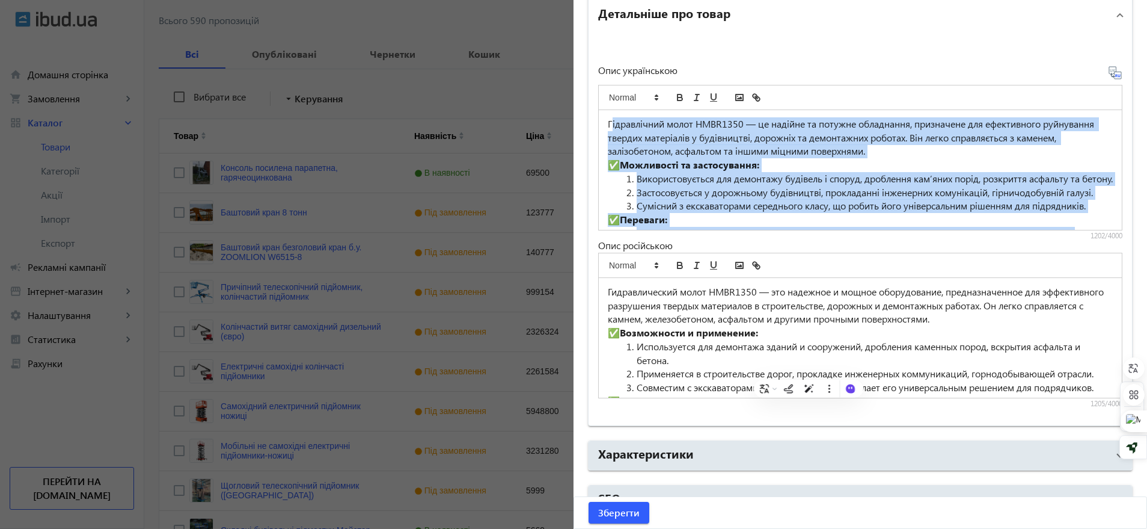
click at [616, 117] on p "Гідравлічний молот HMBR1350 — це надійне та потужне обладнання, призначене для …" at bounding box center [860, 137] width 505 height 41
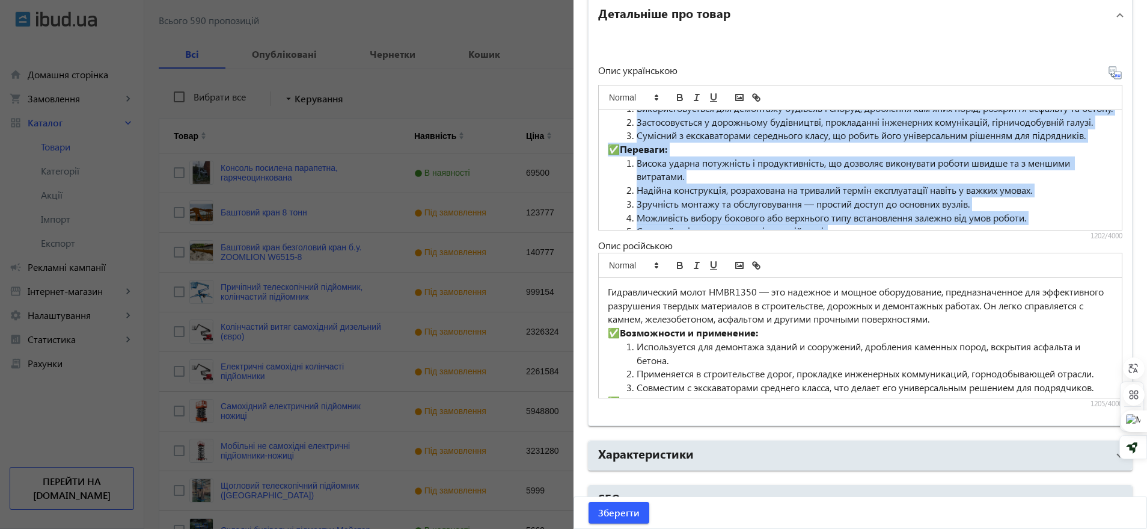
scroll to position [141, 0]
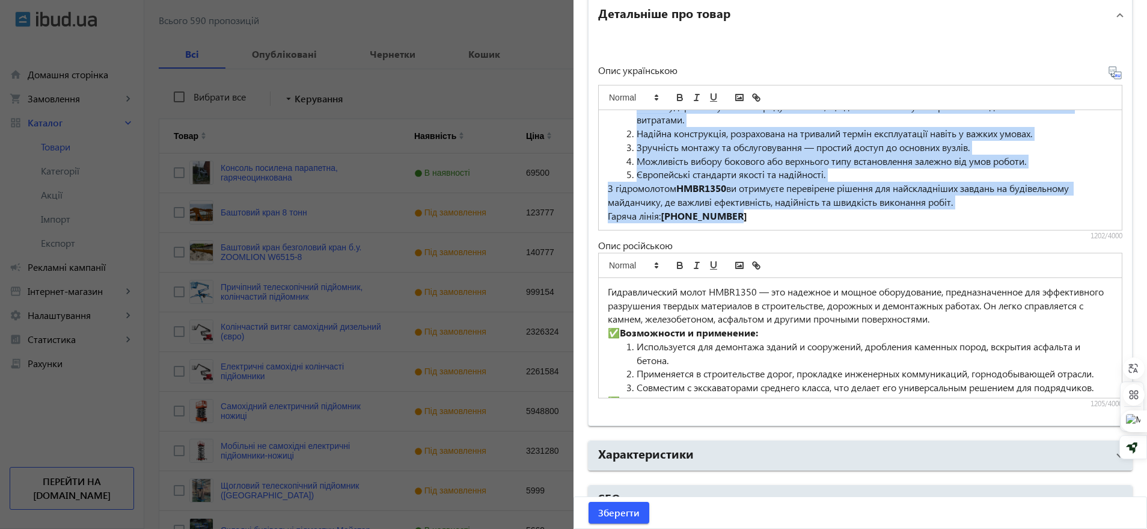
drag, startPoint x: 606, startPoint y: 121, endPoint x: 777, endPoint y: 213, distance: 194.0
click at [777, 213] on div "Гідравлічний молот HMBR1350 — це надійне та потужне обладнання, призначене для …" at bounding box center [860, 170] width 523 height 120
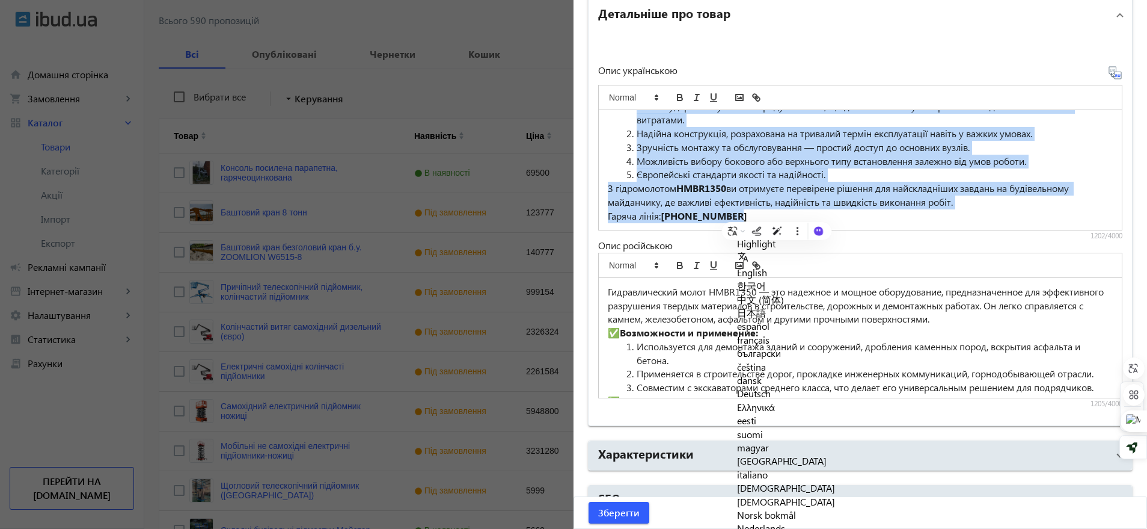
copy div "Loremipsumdo sitam CONS7018 — ad elitsed do eiusmod temporinci, utlaboreet dol …"
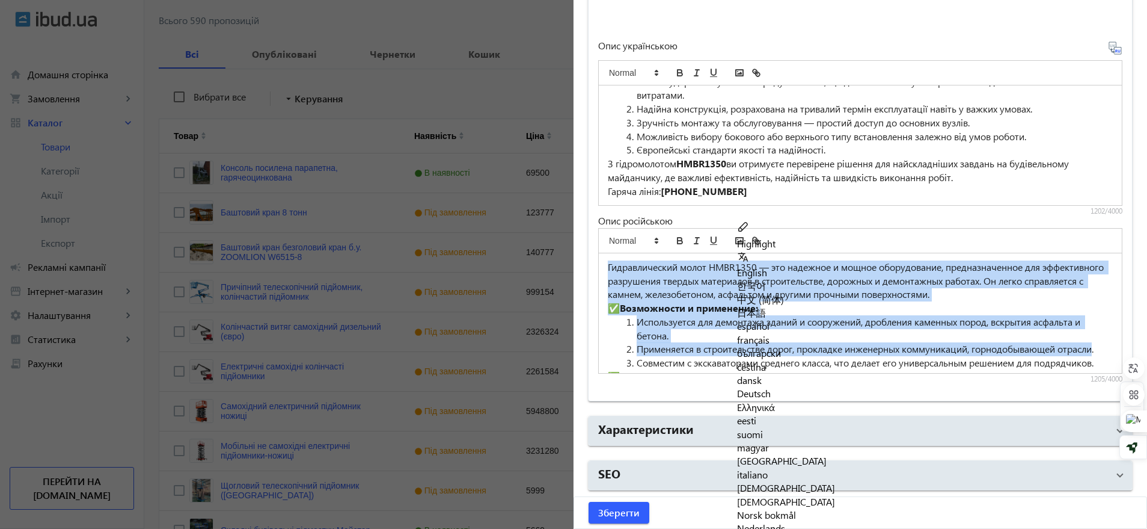
scroll to position [175, 0]
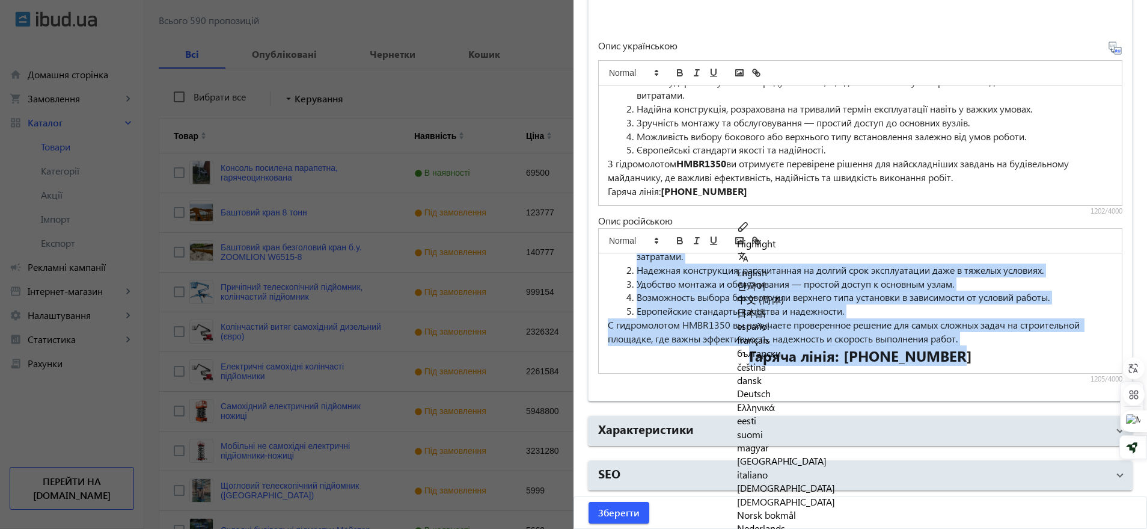
drag, startPoint x: 606, startPoint y: 271, endPoint x: 980, endPoint y: 362, distance: 385.6
click at [980, 362] on div "Гидравлический молот HMBR1350 — это надежное и мощное оборудование, предназначе…" at bounding box center [860, 313] width 523 height 120
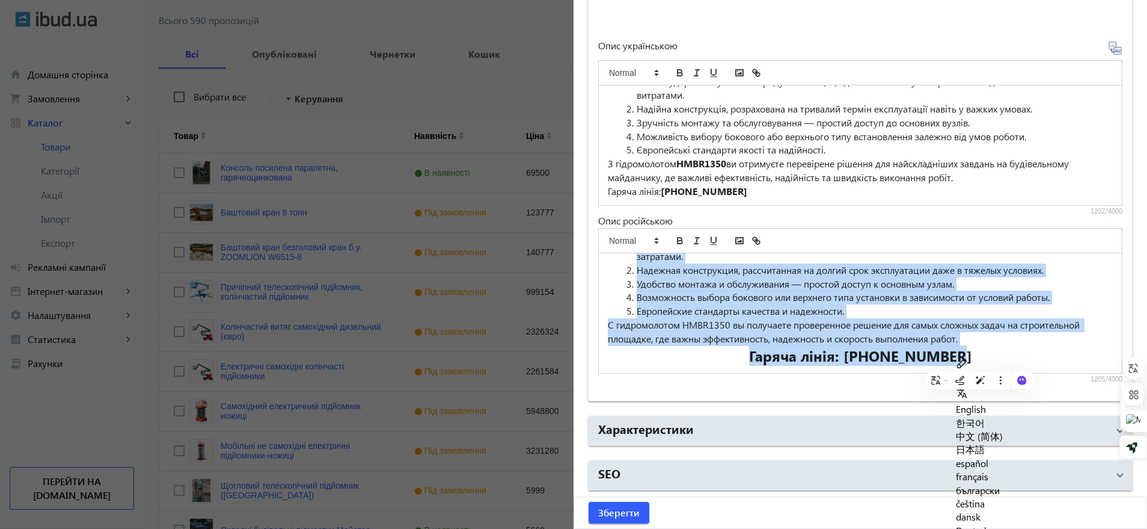
copy div "Loremipsumdolo sitam CONS2495 — adi elitsedd e tempor incididuntut, laboreetdol…"
